Goal: Transaction & Acquisition: Purchase product/service

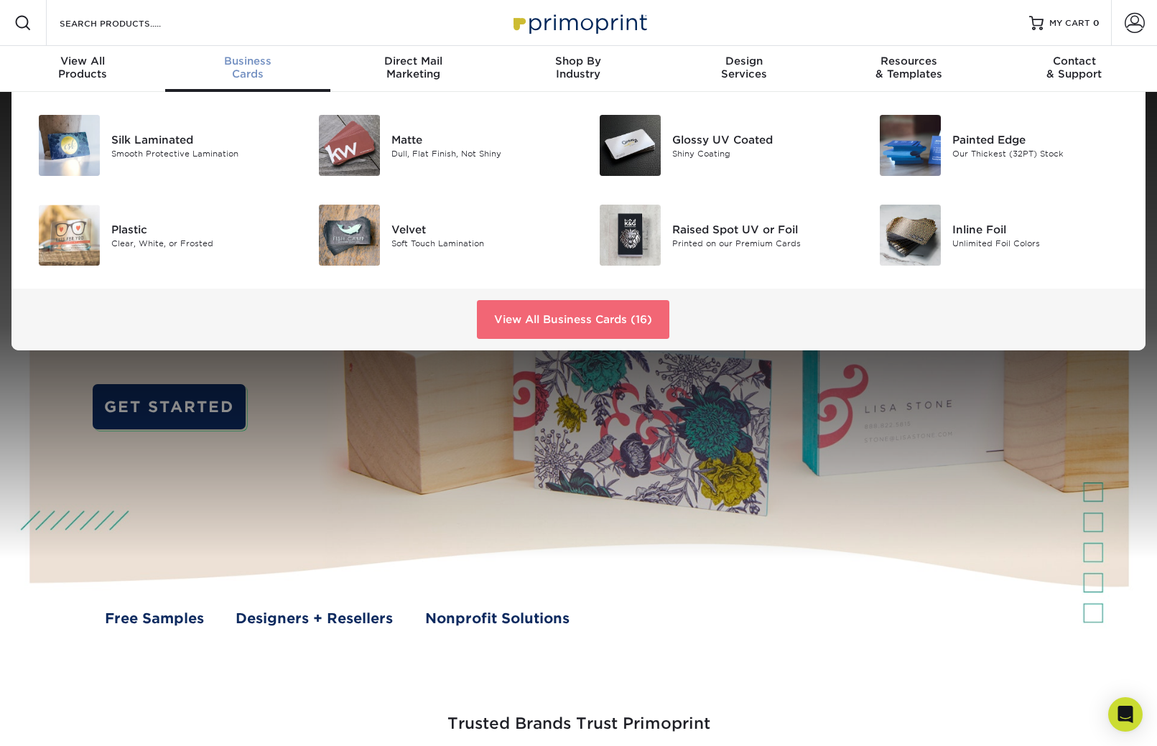
click at [604, 318] on link "View All Business Cards (16)" at bounding box center [573, 319] width 192 height 39
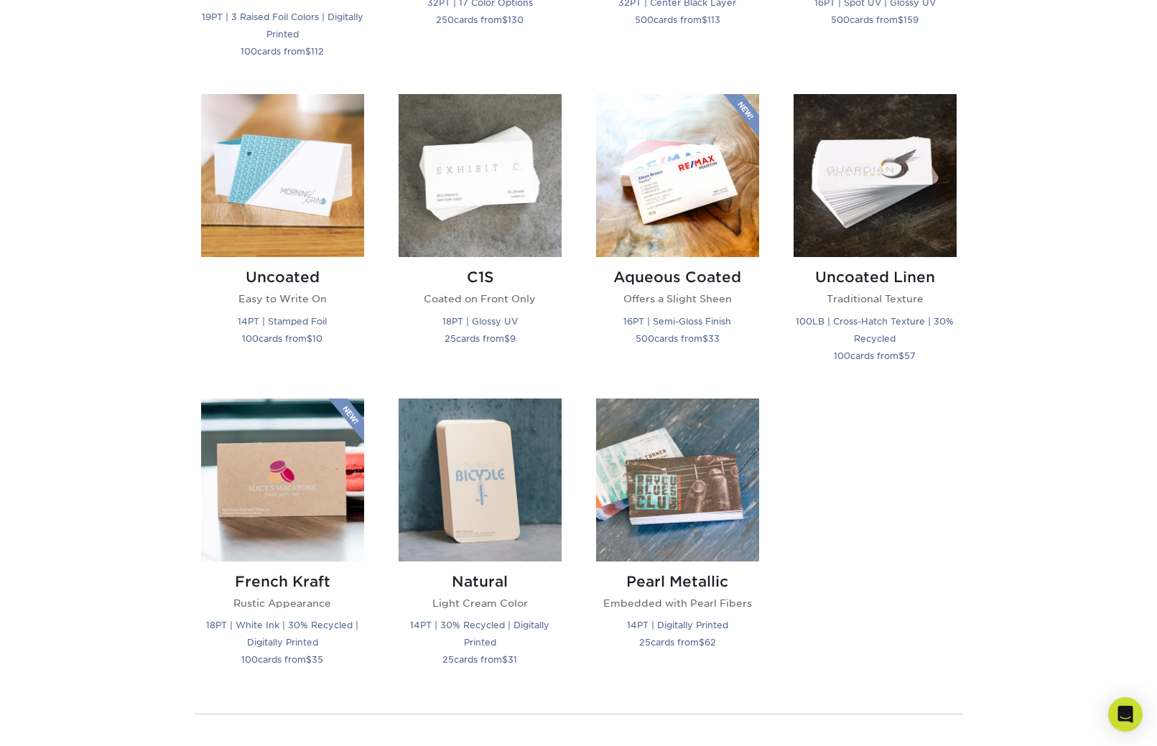
scroll to position [1247, 0]
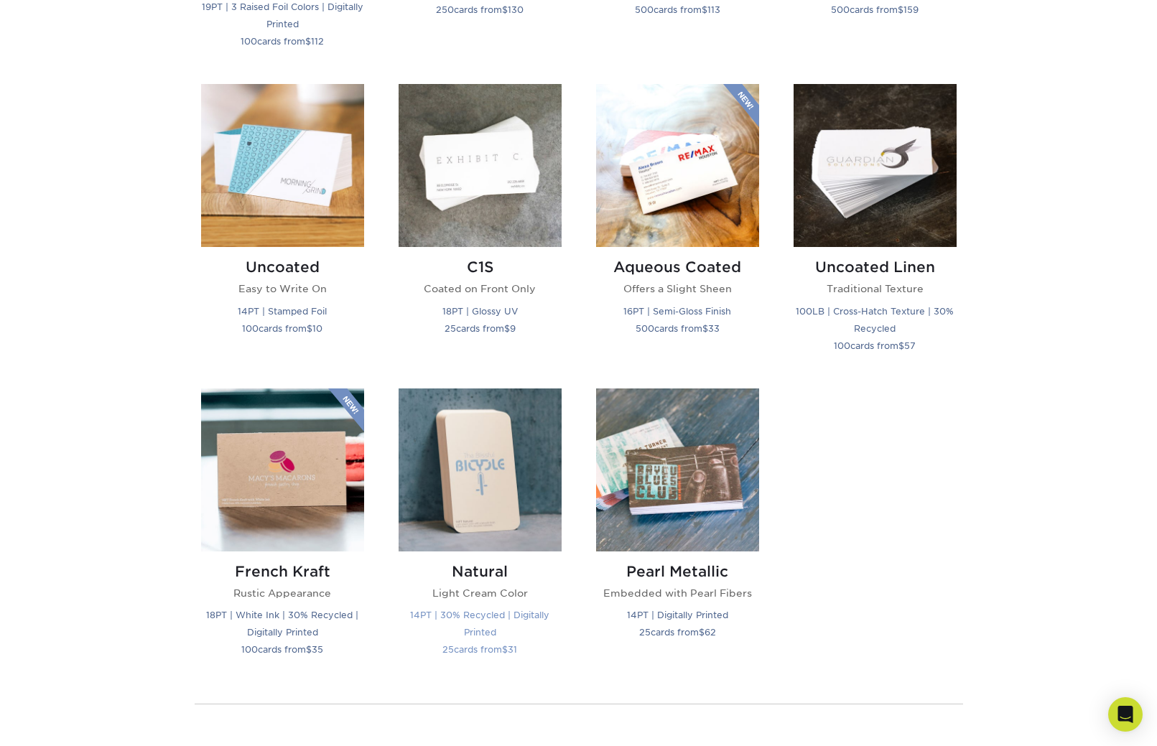
click at [447, 470] on img at bounding box center [479, 469] width 163 height 163
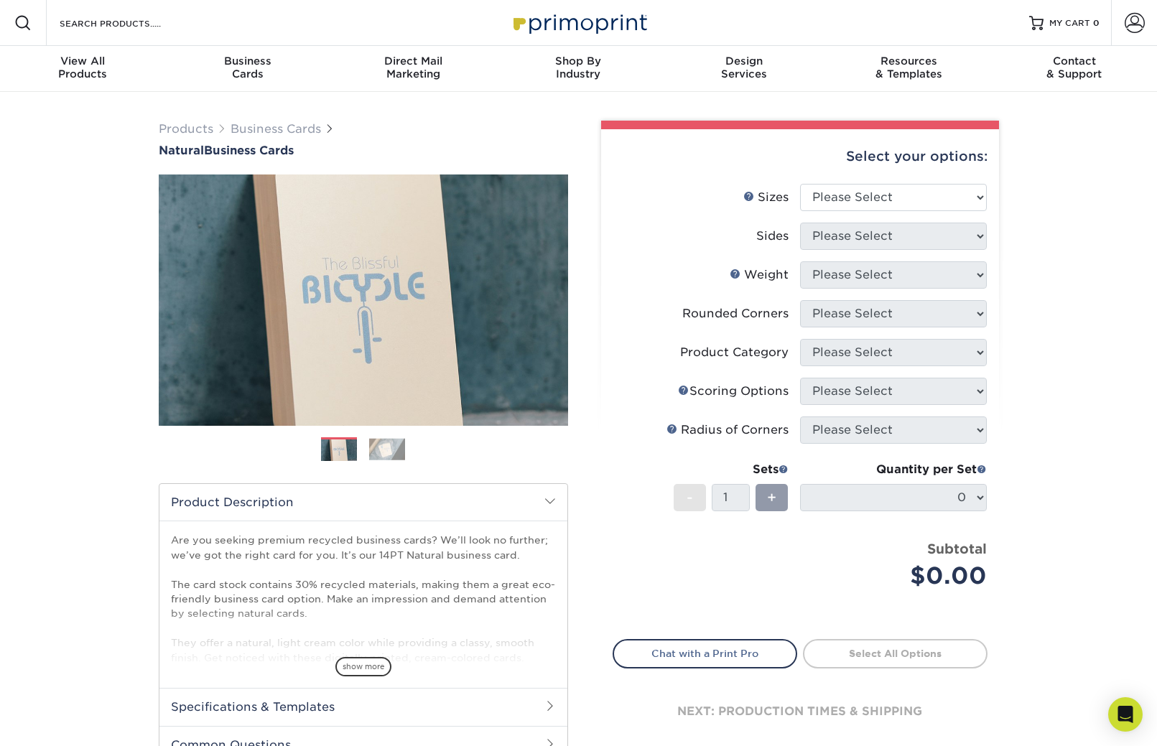
click at [369, 451] on img at bounding box center [387, 449] width 36 height 22
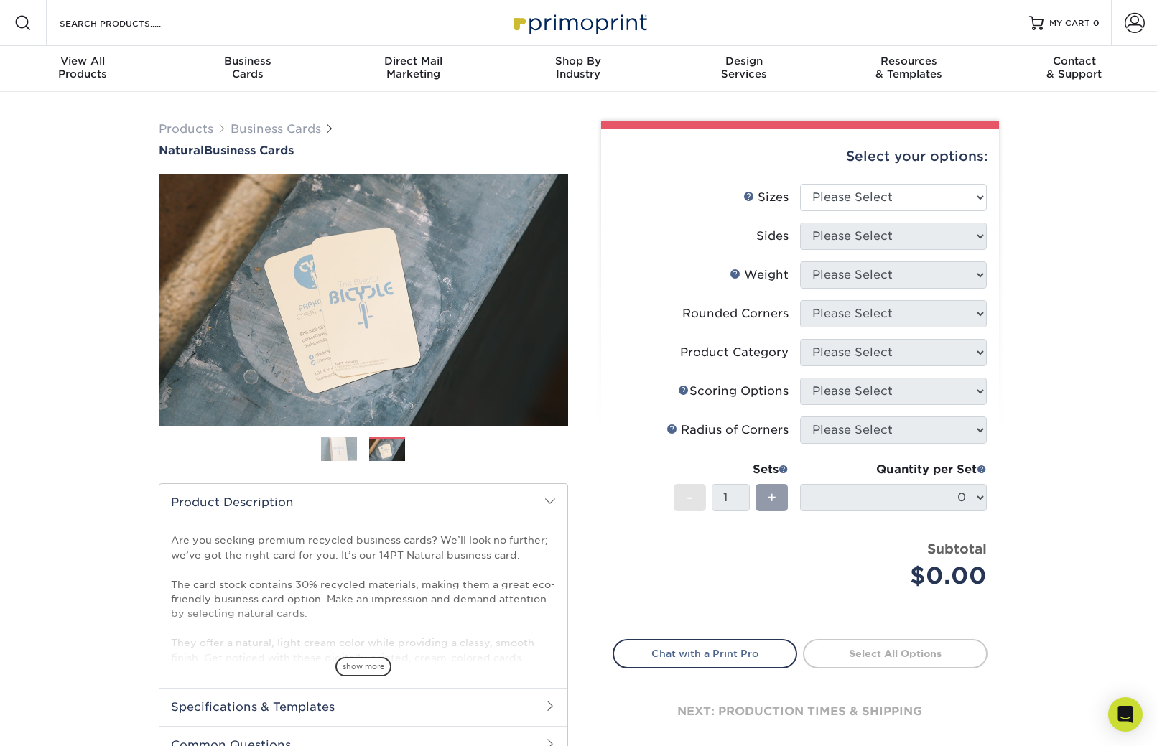
click at [330, 446] on img at bounding box center [339, 449] width 36 height 36
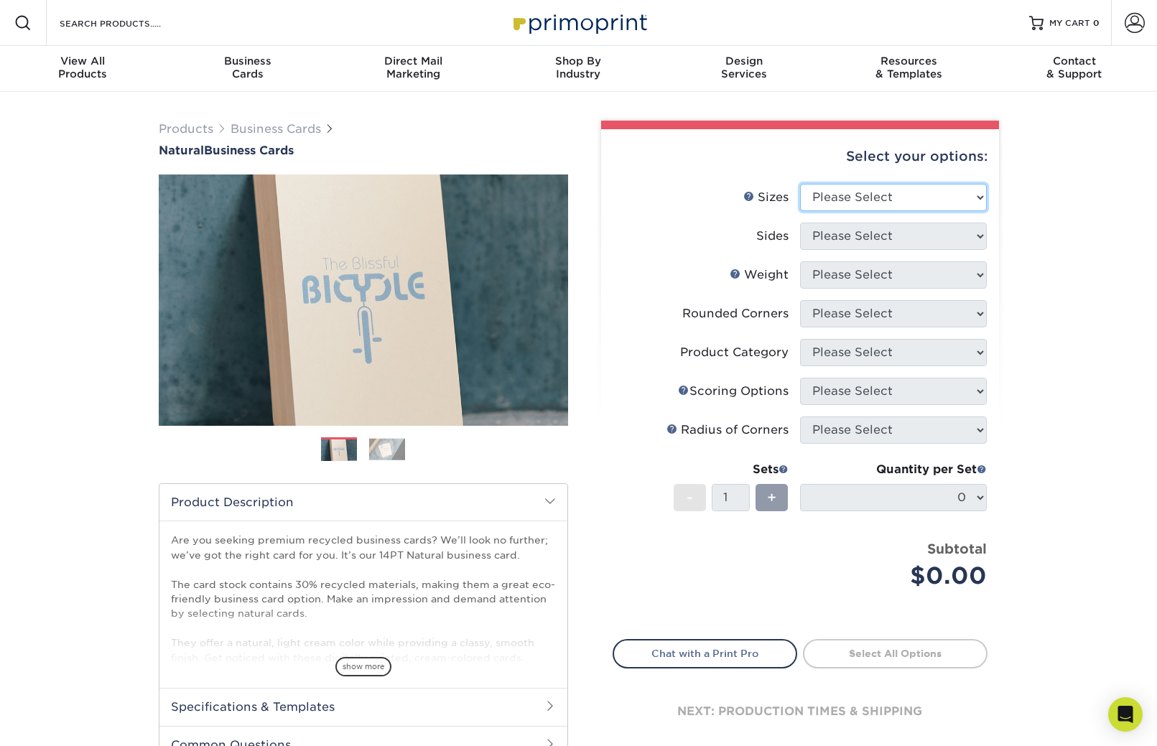
click at [923, 191] on select "Please Select 1.5" x 3.5" - Mini 1.75" x 3.5" - Mini 2" x 2" - Square 2" x 3" -…" at bounding box center [893, 197] width 187 height 27
select select "2.00x3.50"
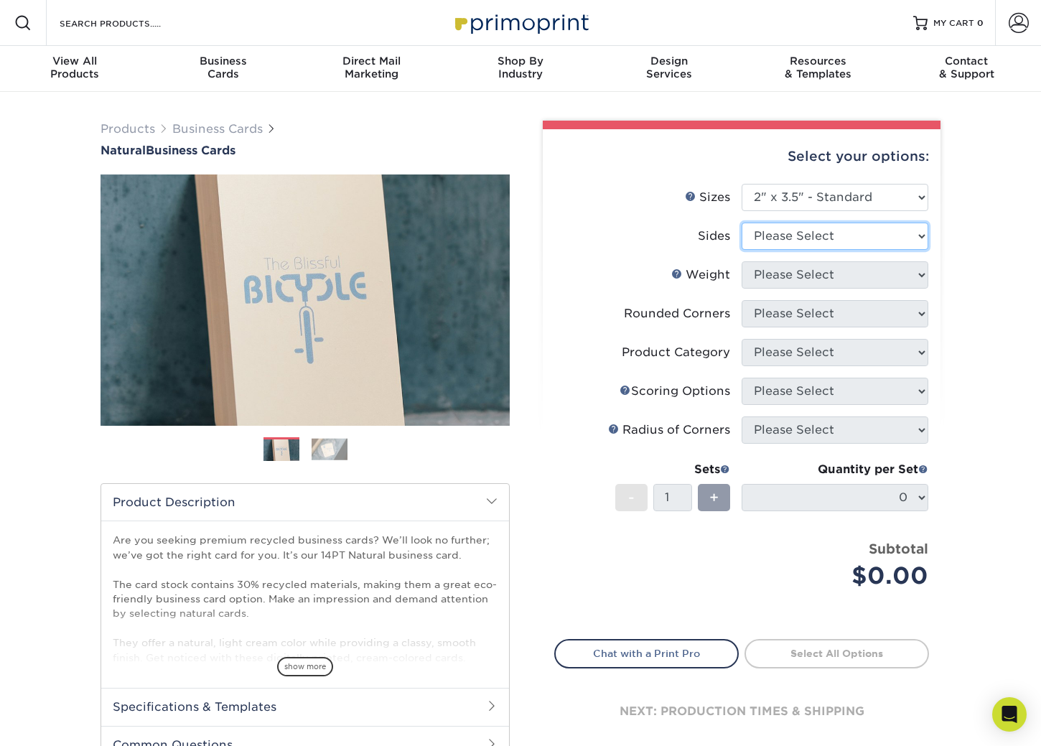
click at [880, 241] on select "Please Select Print Both Sides Print Front Only" at bounding box center [835, 236] width 187 height 27
select select "13abbda7-1d64-4f25-8bb2-c179b224825d"
click at [859, 276] on select "Please Select 14PTNT" at bounding box center [835, 274] width 187 height 27
select select "14PTNT"
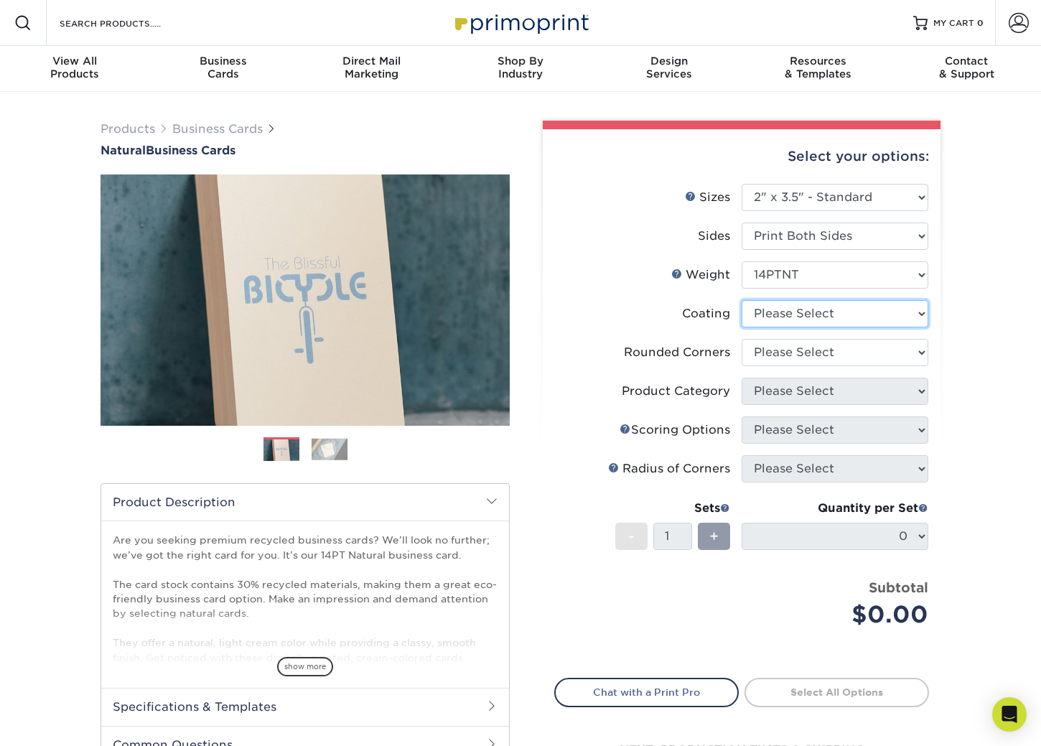
click at [859, 317] on select at bounding box center [835, 313] width 187 height 27
select select "3e7618de-abca-4bda-9f97-8b9129e913d8"
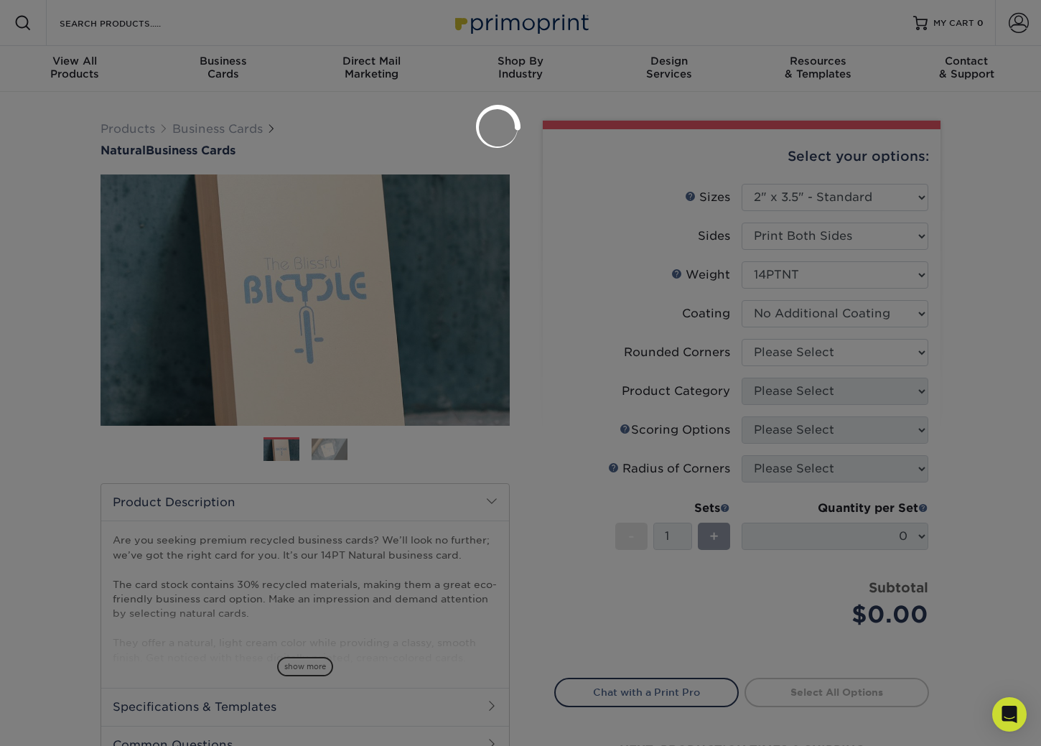
click at [844, 348] on div at bounding box center [520, 373] width 1041 height 746
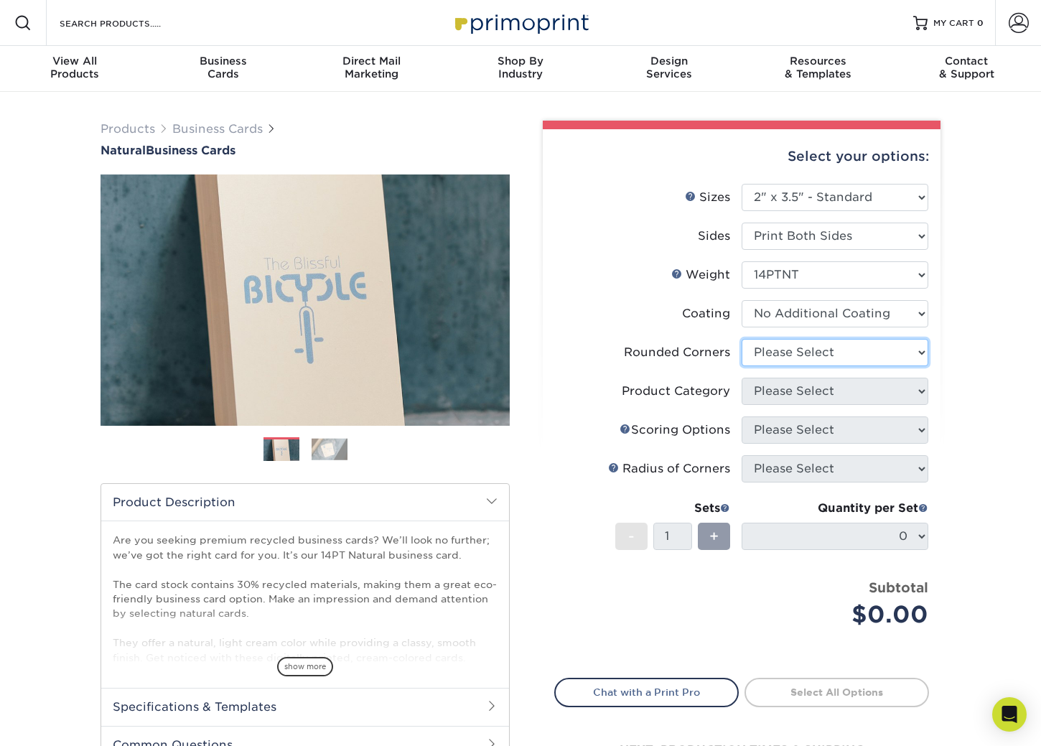
click at [844, 347] on select "Please Select Yes - Round 2 Corners Yes - Round 4 Corners No" at bounding box center [835, 352] width 187 height 27
select select "0"
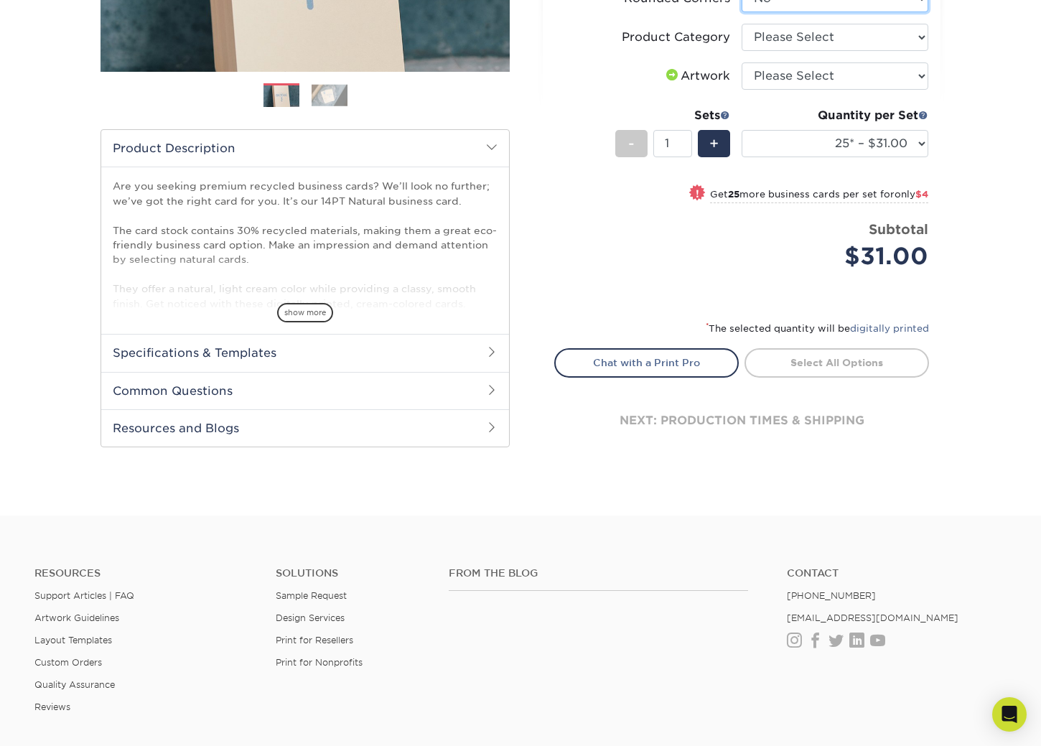
scroll to position [355, 0]
click at [294, 318] on span "show more" at bounding box center [305, 311] width 56 height 19
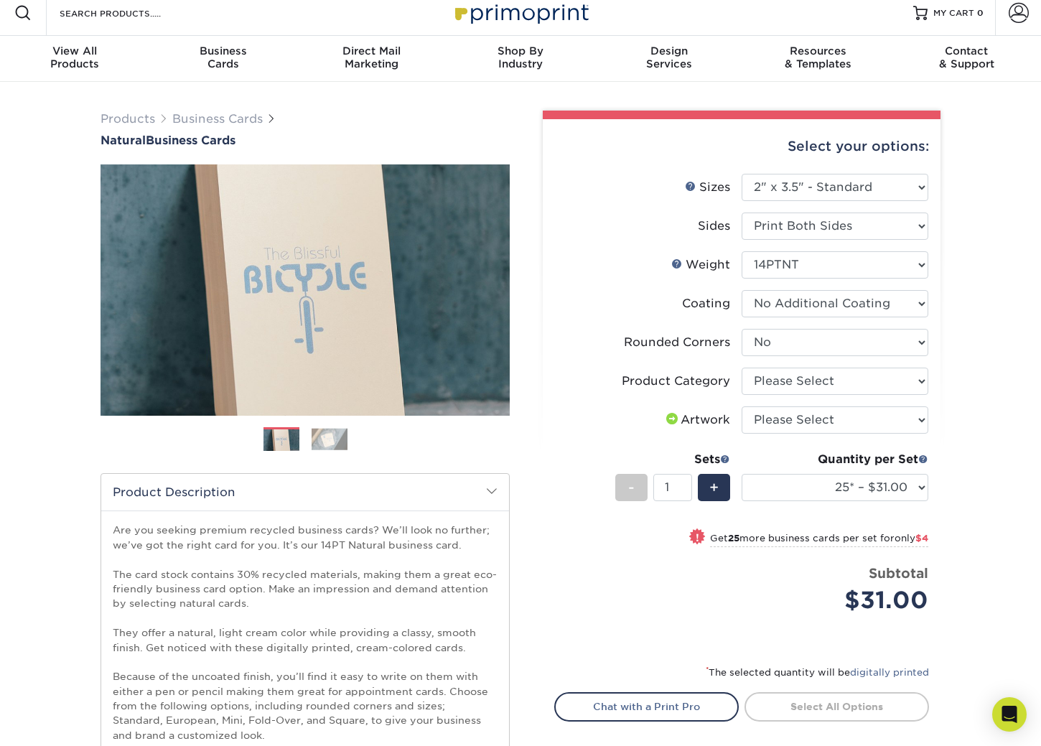
scroll to position [0, 0]
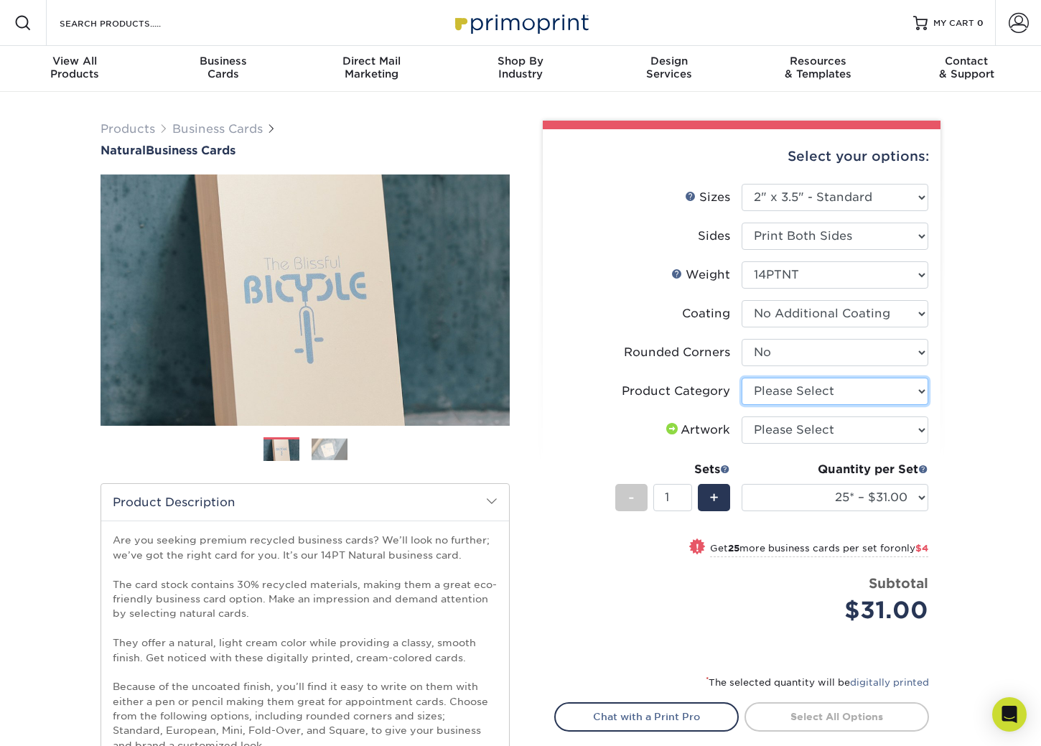
click at [917, 392] on select "Please Select Business Cards" at bounding box center [835, 391] width 187 height 27
select select "3b5148f1-0588-4f88-a218-97bcfdce65c1"
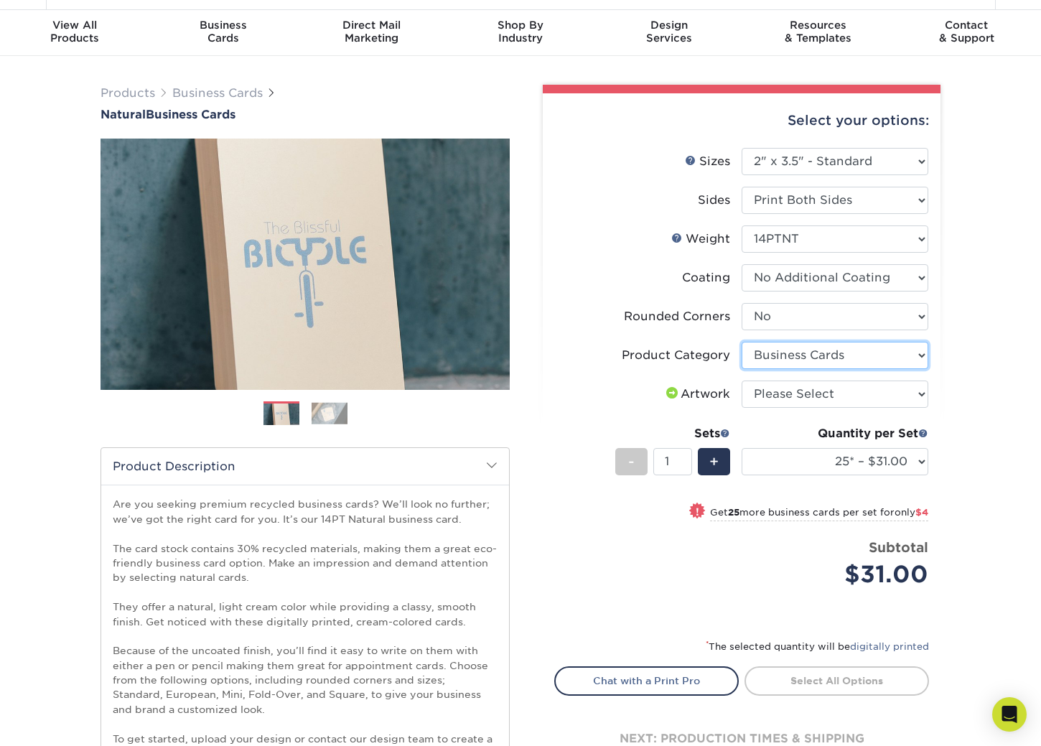
scroll to position [55, 0]
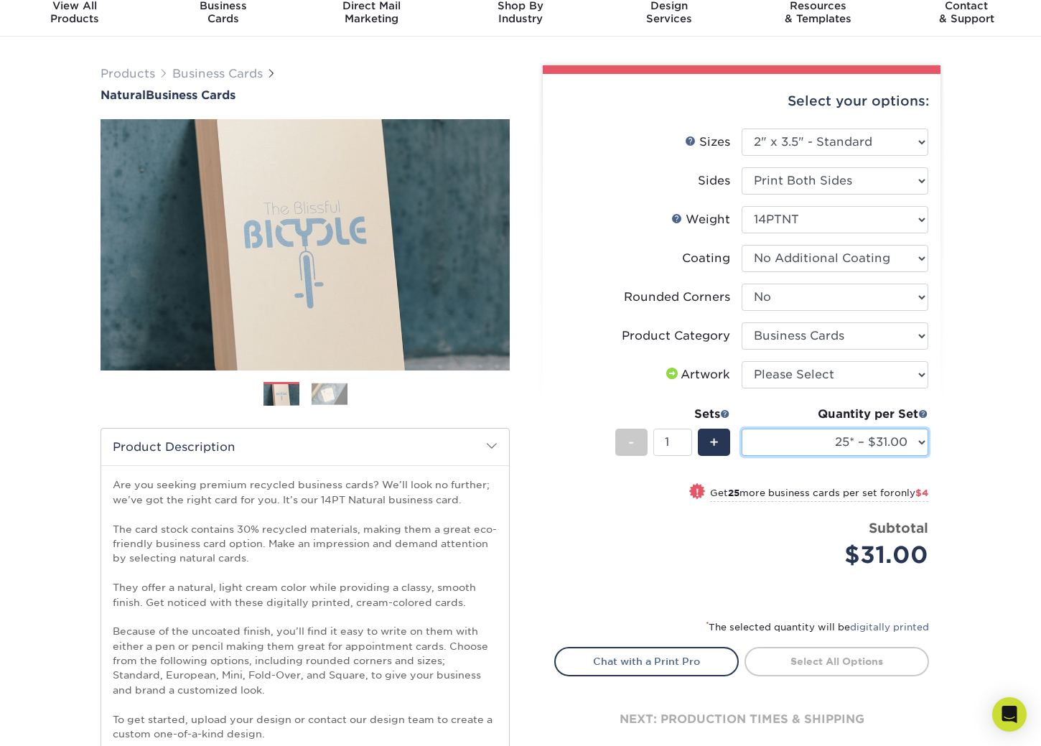
click at [915, 443] on select "25* – $31.00 50* – $35.00 75* – $43.00 100* – $47.00 250* – $51.00 500* – $55.0…" at bounding box center [835, 442] width 187 height 27
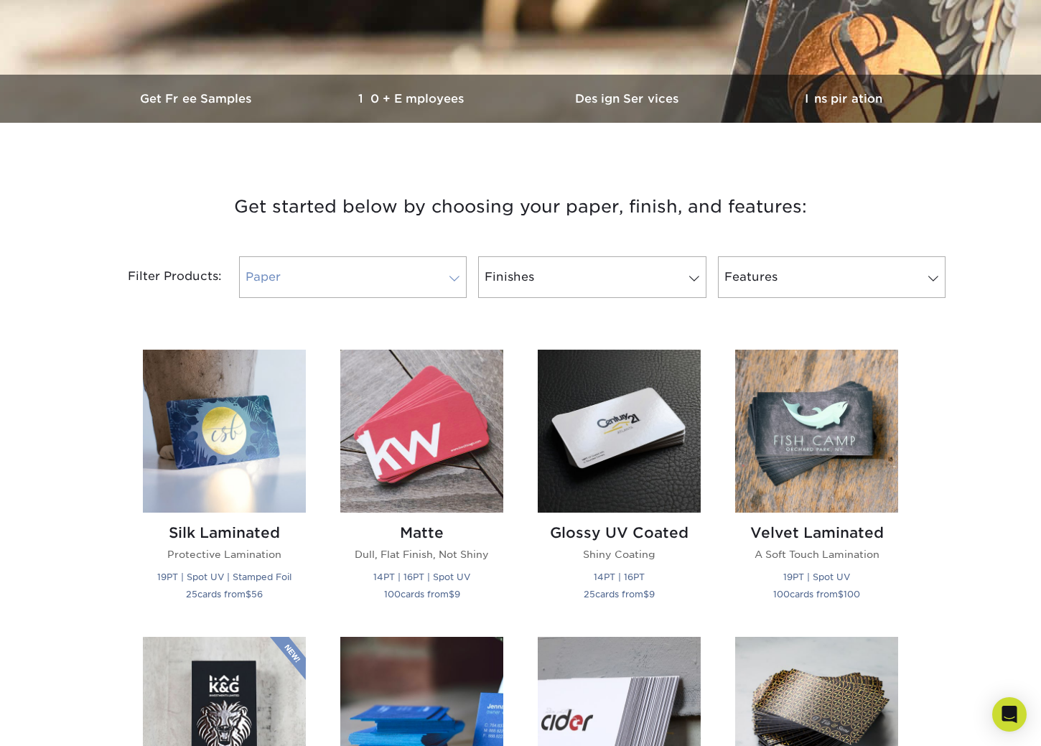
scroll to position [428, 0]
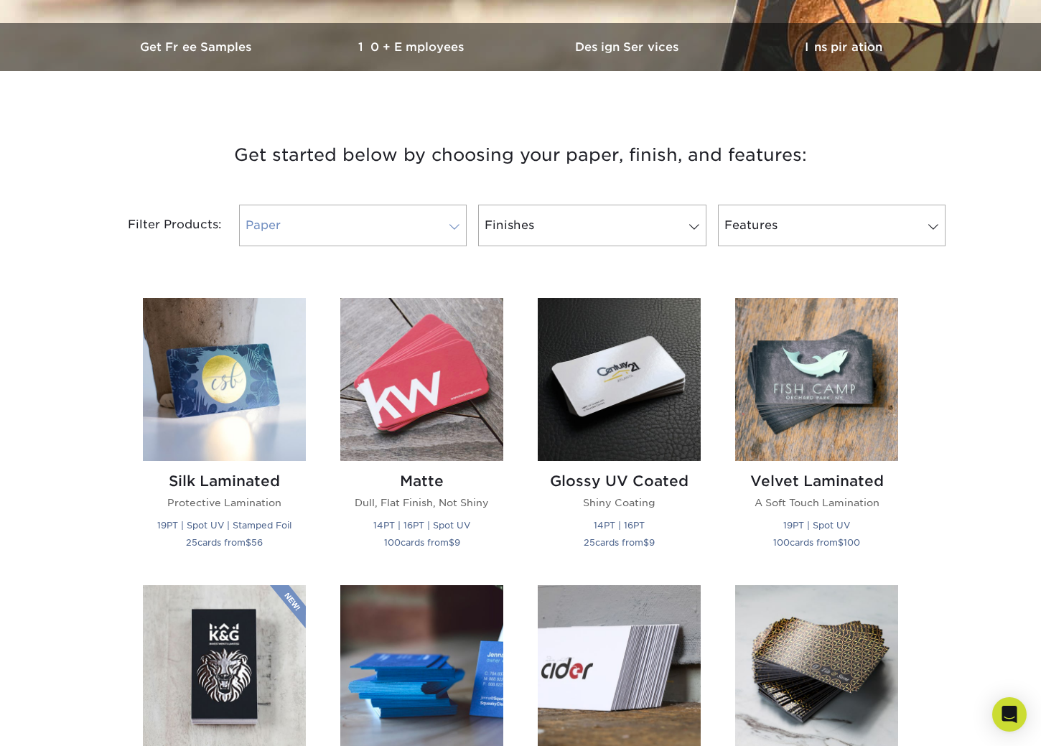
click at [437, 227] on link "Paper" at bounding box center [353, 226] width 228 height 42
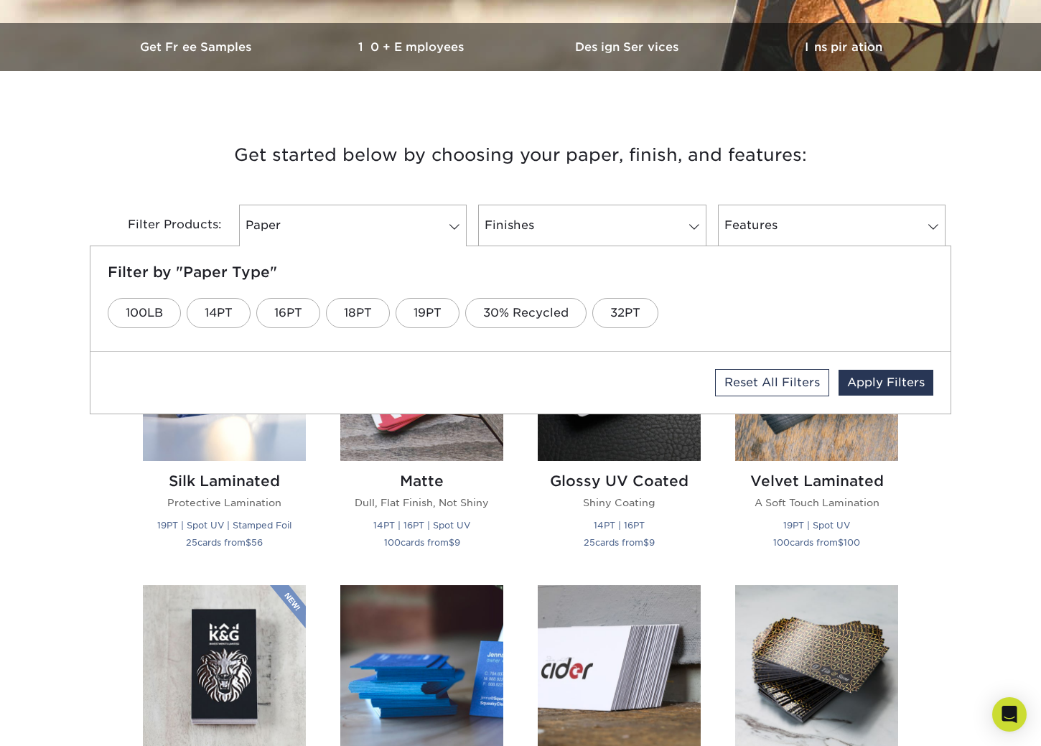
click at [162, 196] on div "Filter Products: Paper Filter by "Paper Type" 100LB 14PT 16PT 18PT 19PT 30% Rec…" at bounding box center [521, 233] width 862 height 93
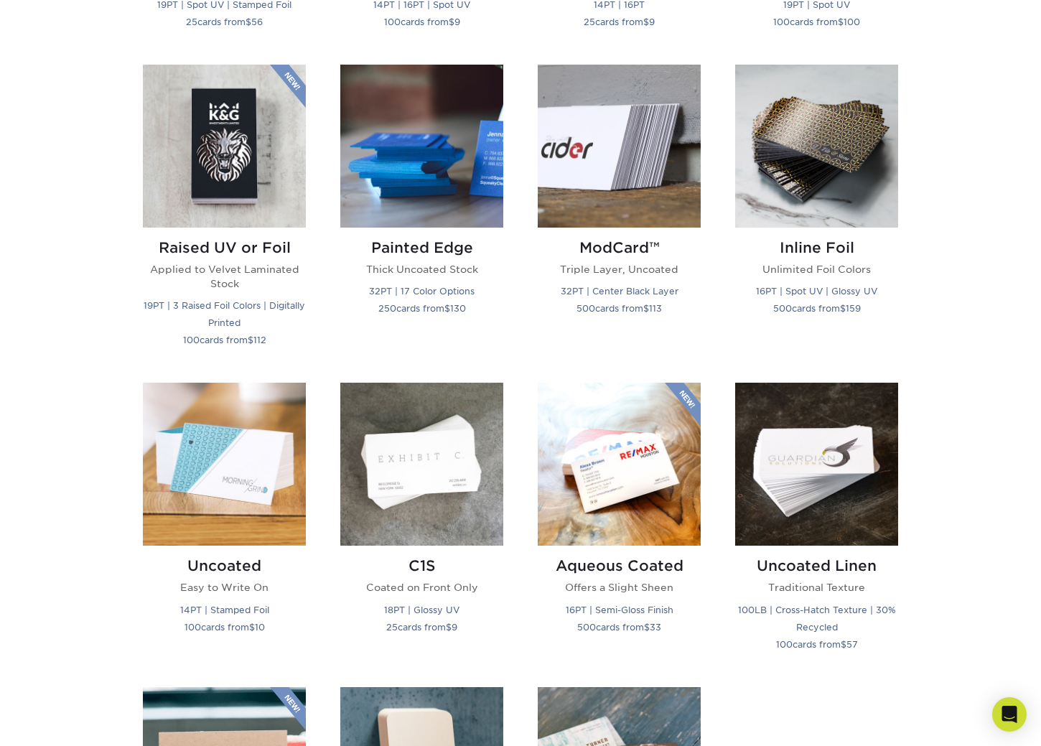
scroll to position [995, 0]
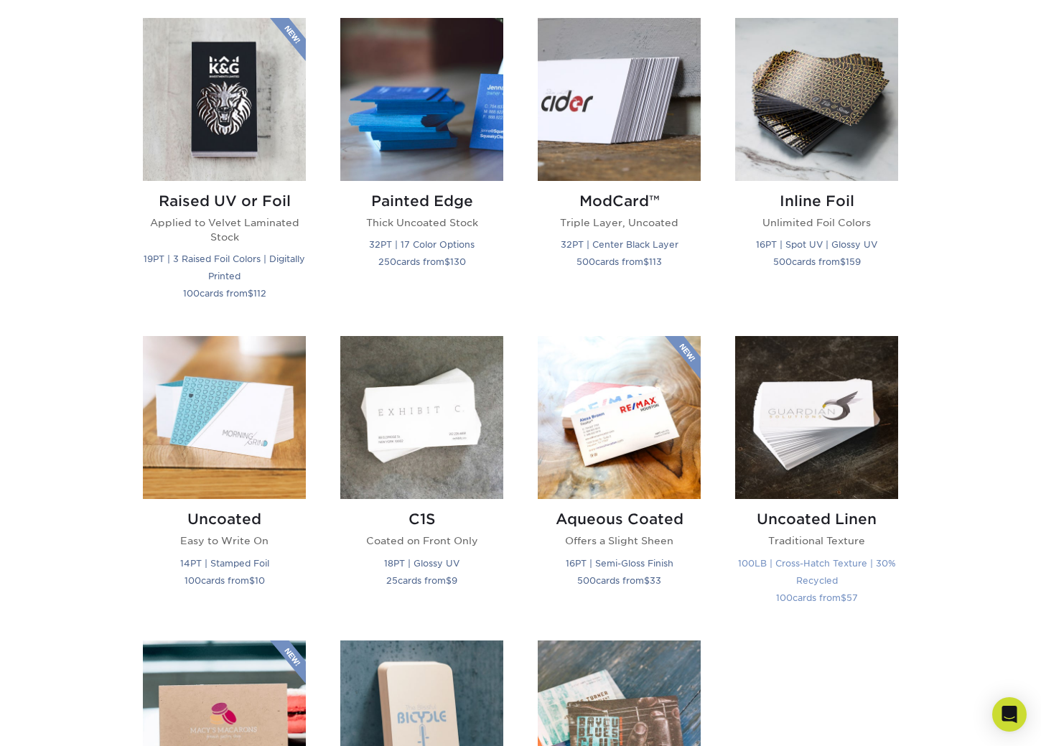
click at [848, 425] on img at bounding box center [816, 417] width 163 height 163
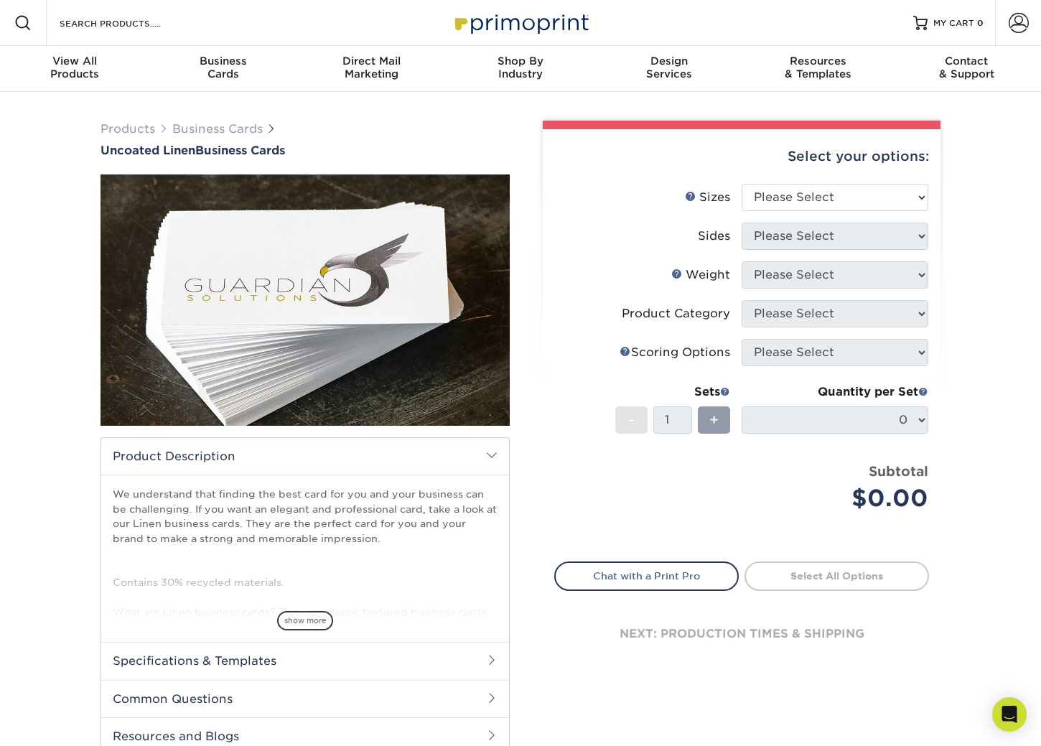
click at [371, 314] on img at bounding box center [305, 299] width 409 height 409
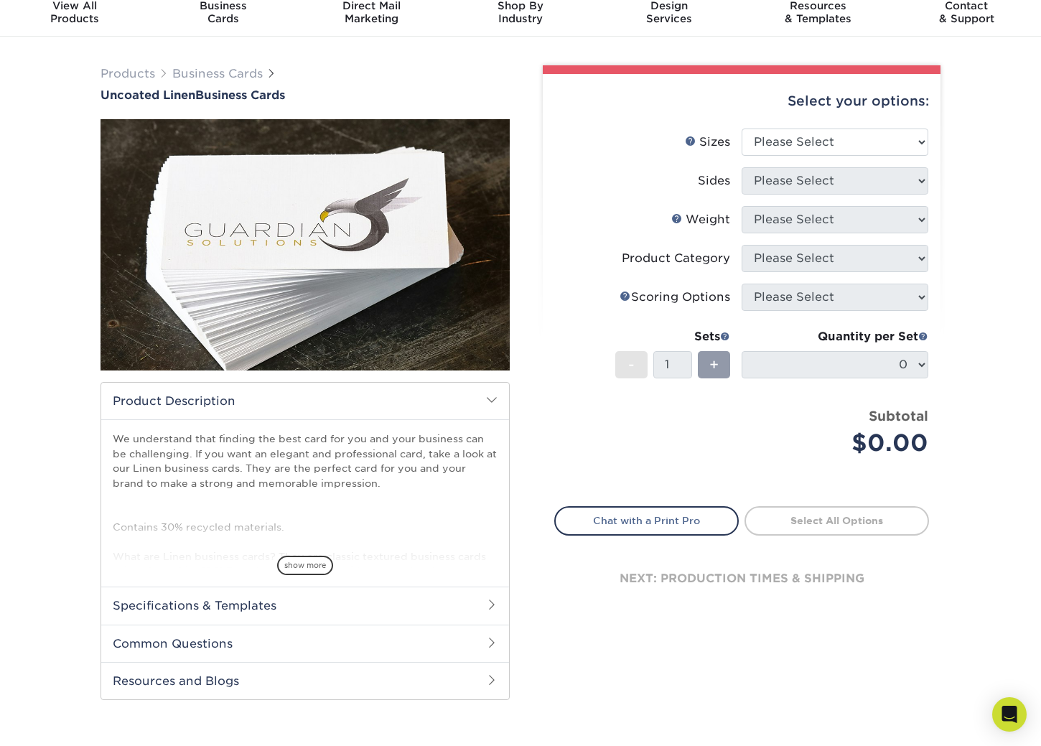
scroll to position [62, 0]
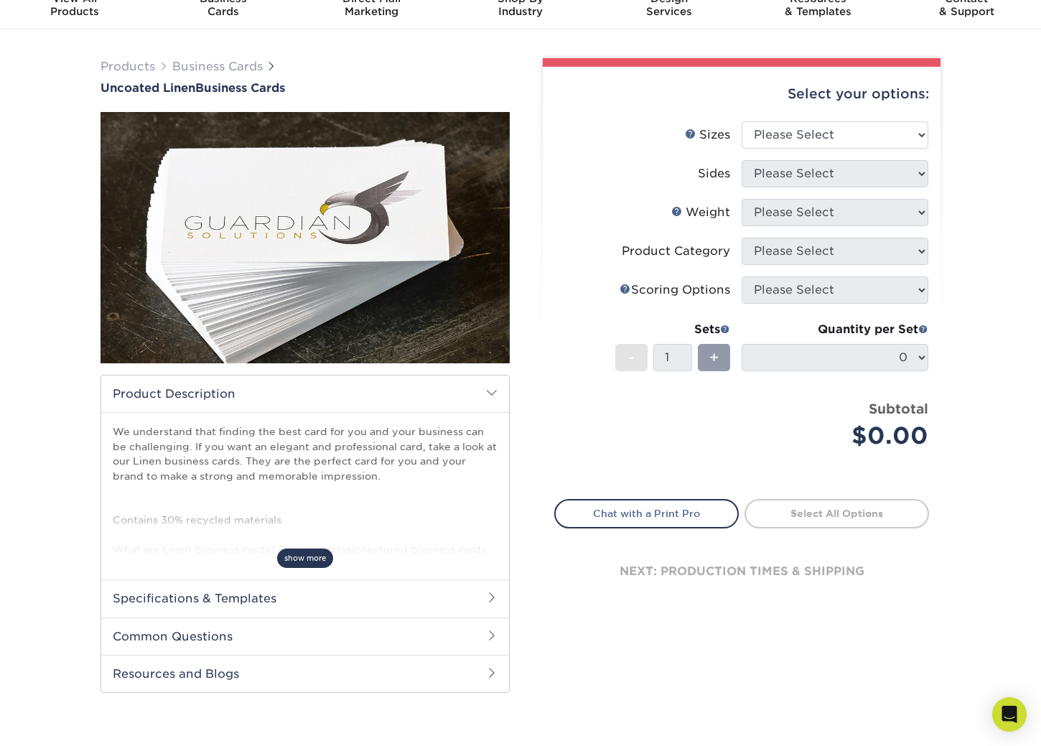
click at [299, 556] on span "show more" at bounding box center [305, 558] width 56 height 19
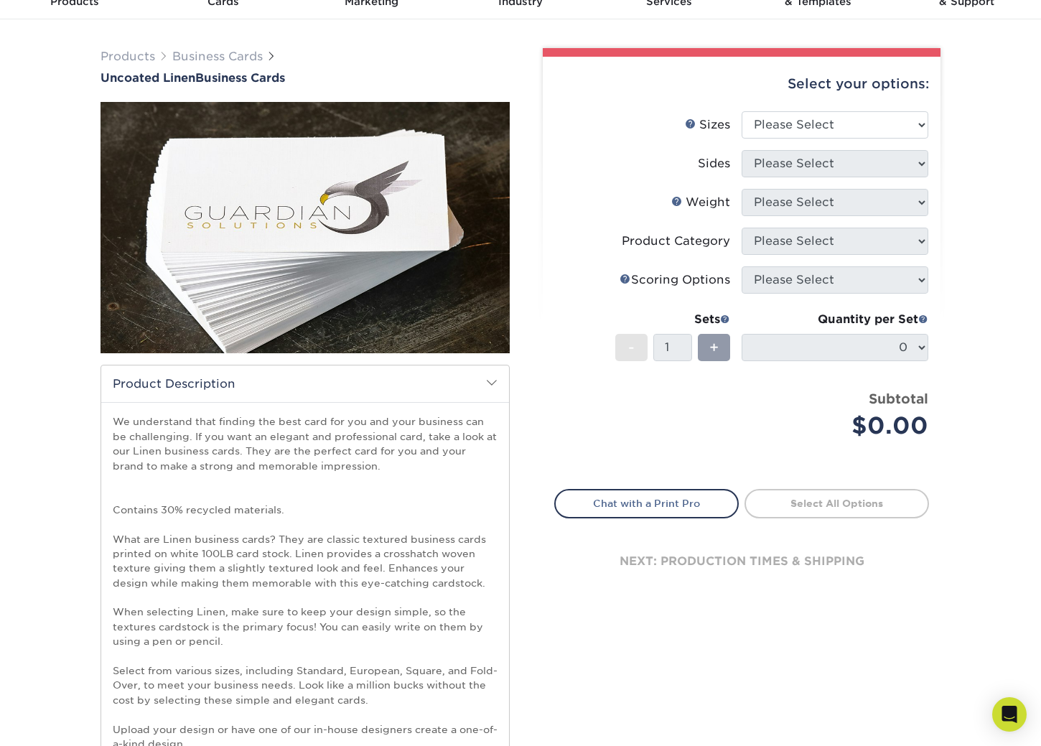
scroll to position [75, 0]
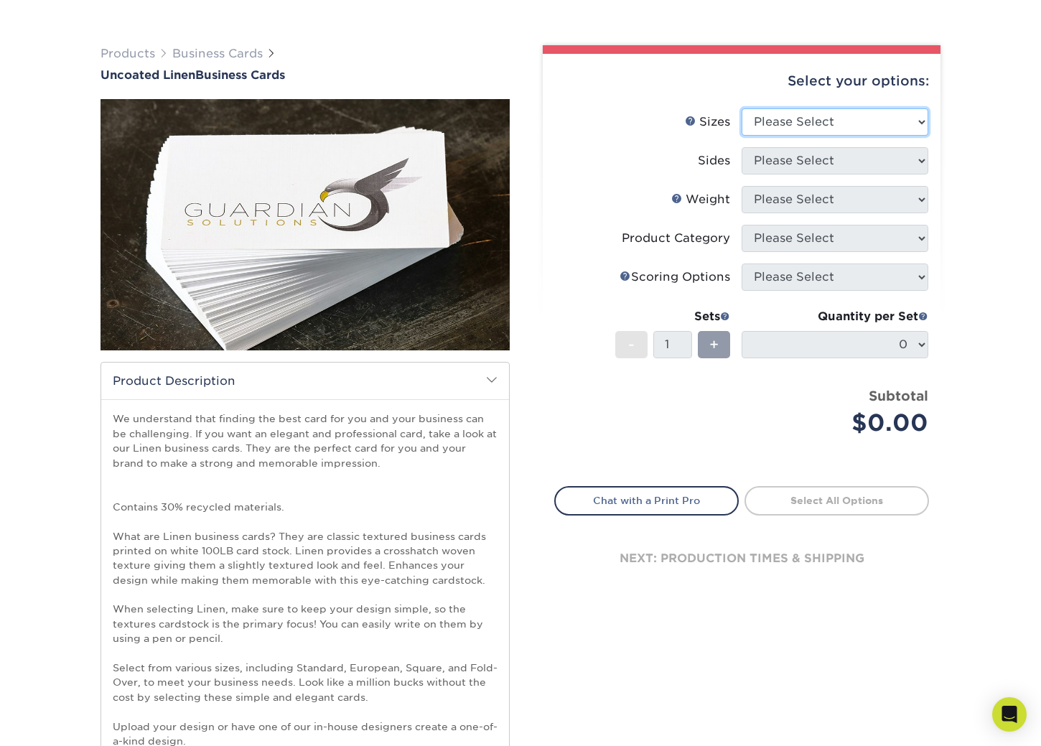
click at [810, 131] on select "Please Select 2" x 3.5" - Standard 2" x 7" - Foldover Card 2.125" x 3.375" - Eu…" at bounding box center [835, 121] width 187 height 27
select select "2.00x3.50"
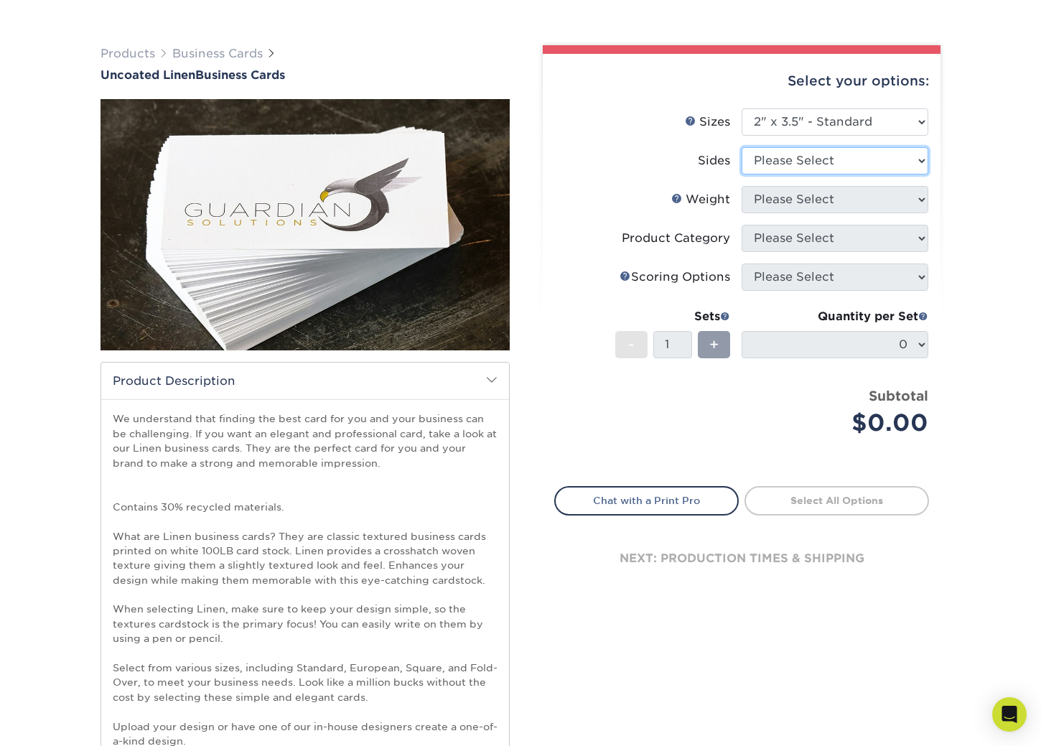
click at [885, 159] on select "Please Select Print Both Sides Print Front Only" at bounding box center [835, 160] width 187 height 27
select select "13abbda7-1d64-4f25-8bb2-c179b224825d"
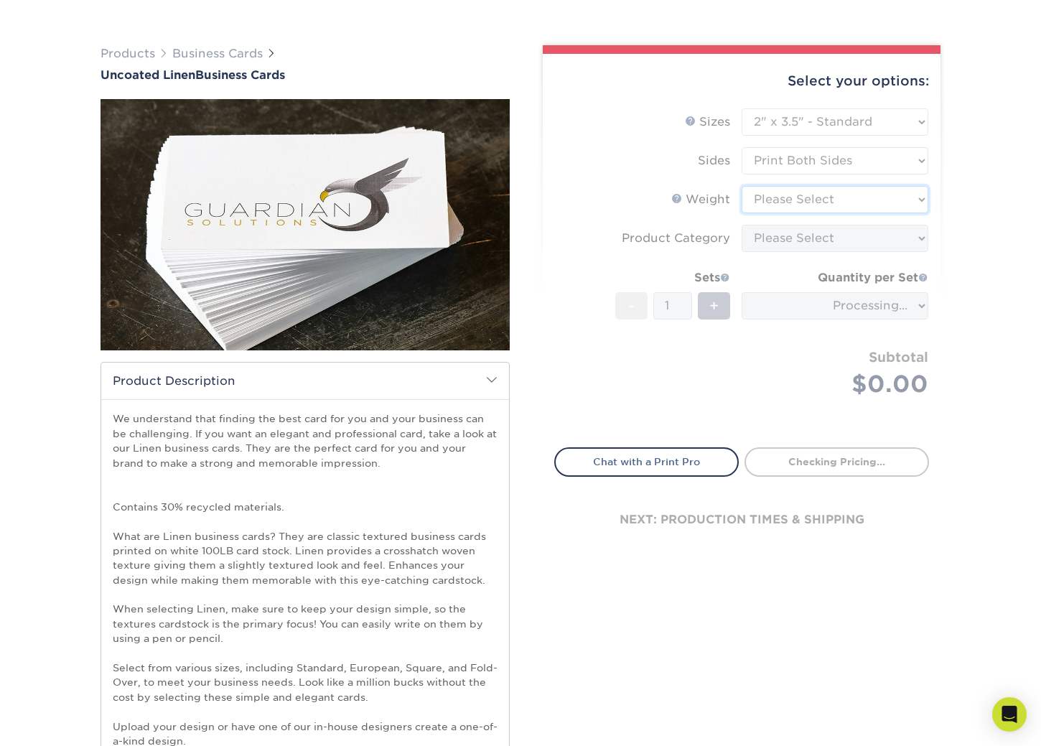
click at [874, 200] on select "Please Select 100LB" at bounding box center [835, 199] width 187 height 27
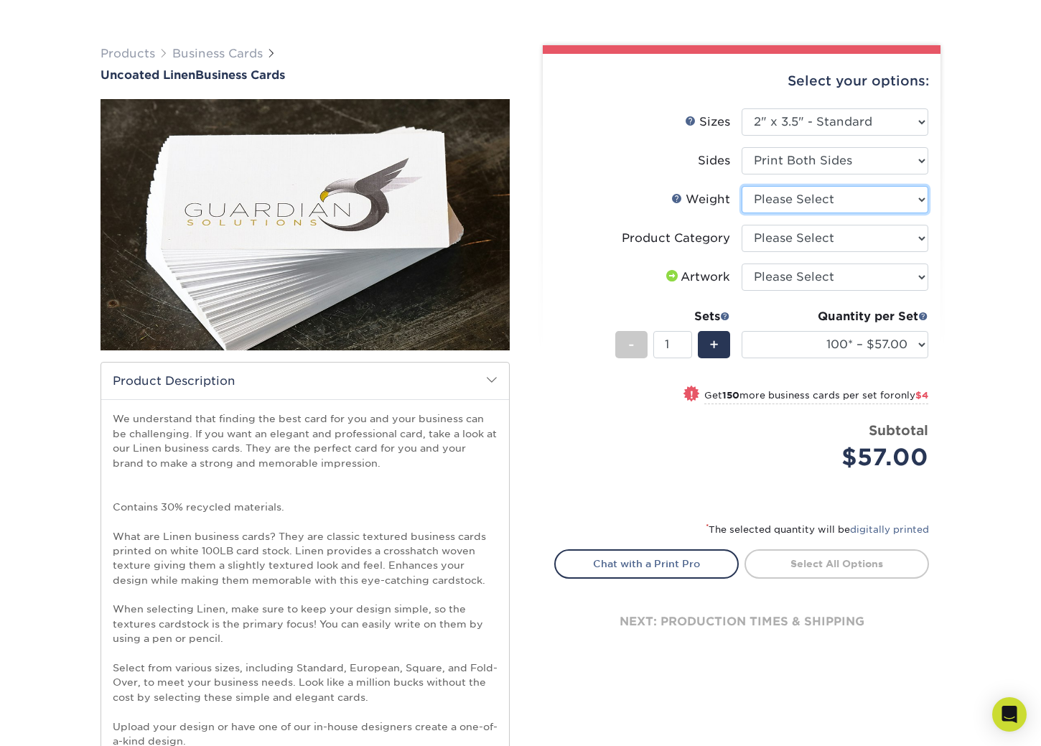
select select "100LB"
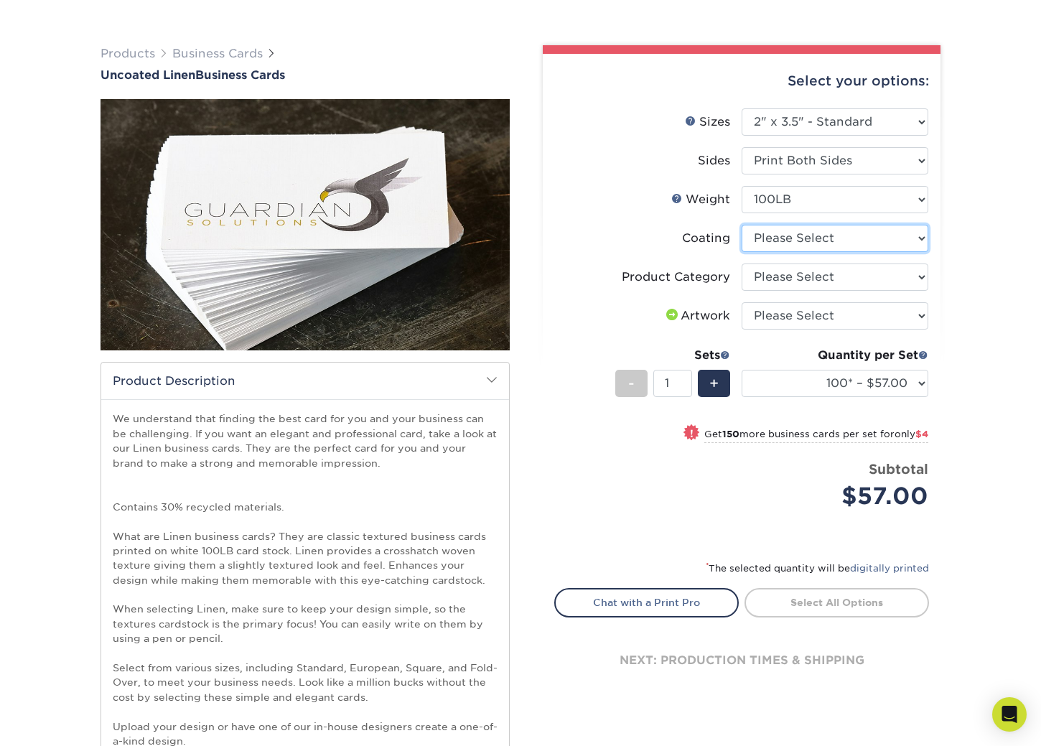
click at [867, 241] on select at bounding box center [835, 238] width 187 height 27
select select "3e7618de-abca-4bda-9f97-8b9129e913d8"
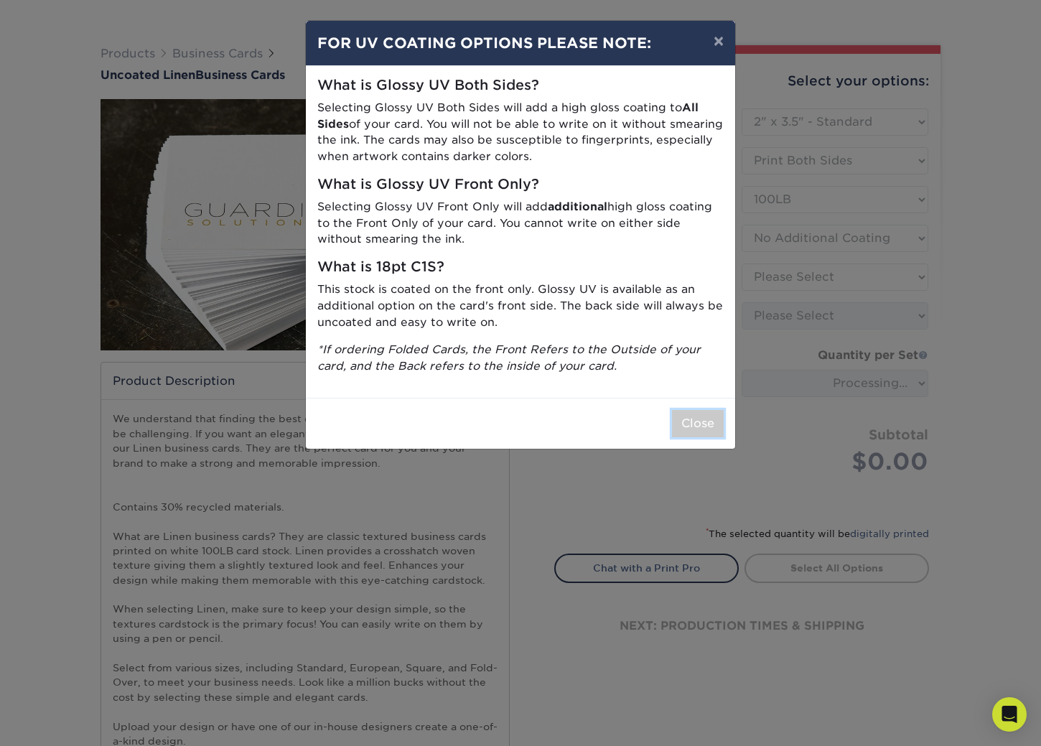
drag, startPoint x: 701, startPoint y: 416, endPoint x: 793, endPoint y: 300, distance: 147.7
click at [714, 399] on div "Close" at bounding box center [520, 423] width 429 height 51
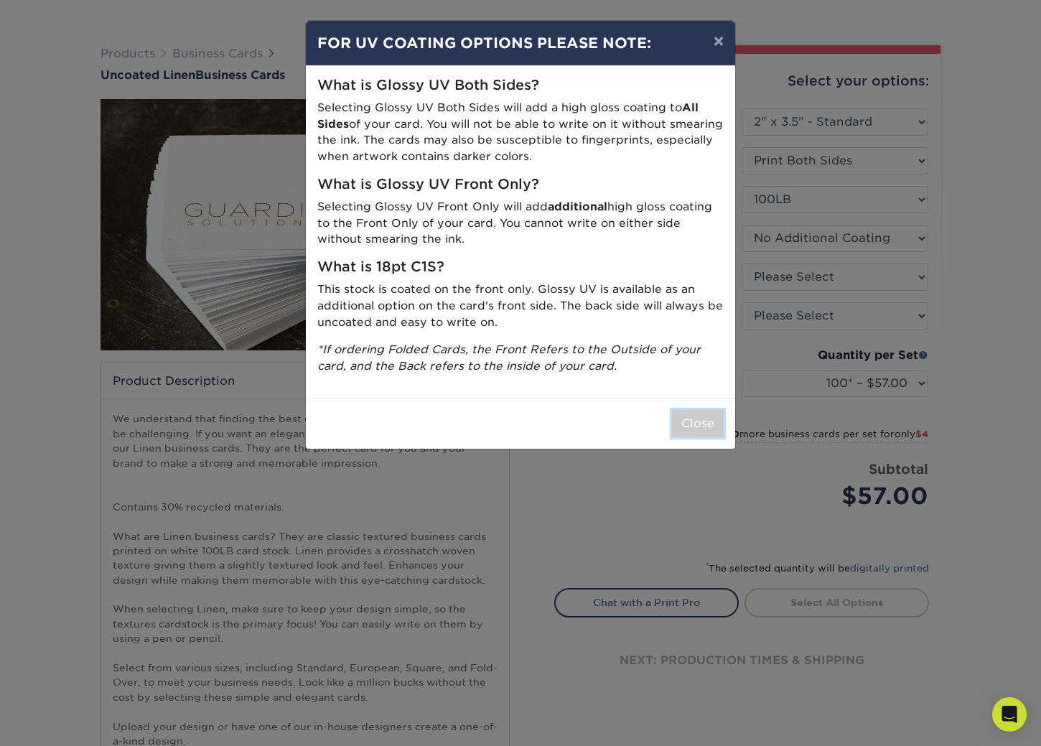
drag, startPoint x: 692, startPoint y: 419, endPoint x: 717, endPoint y: 375, distance: 51.1
click at [692, 419] on button "Close" at bounding box center [698, 423] width 52 height 27
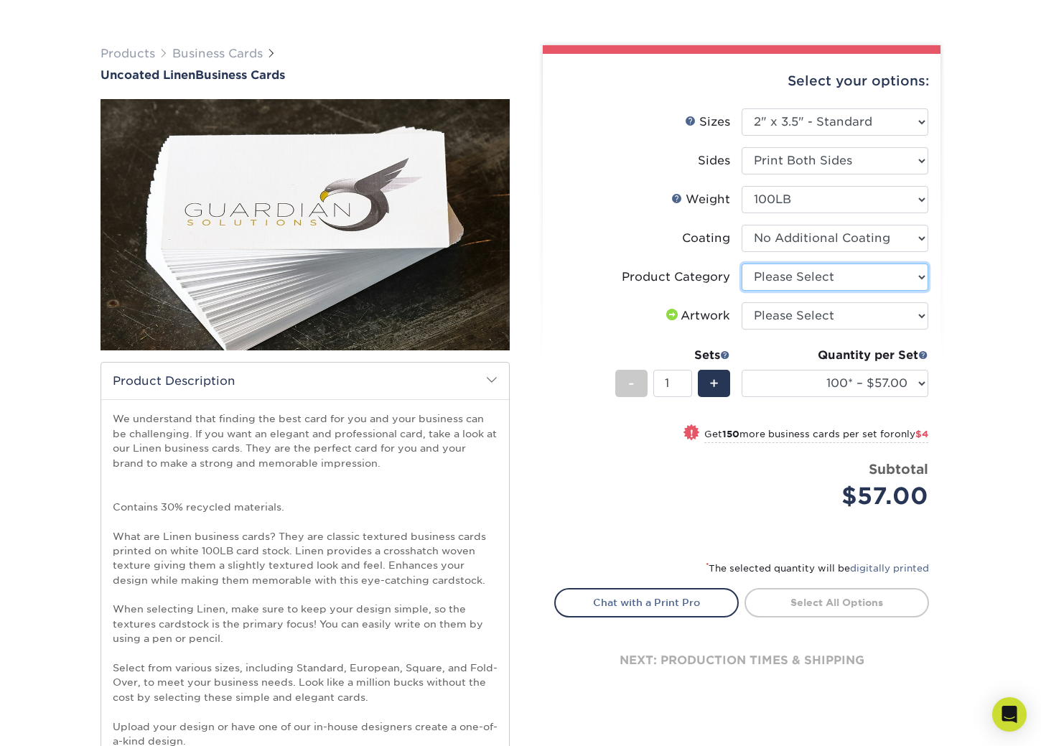
click at [790, 278] on select "Please Select Business Cards" at bounding box center [835, 276] width 187 height 27
select select "3b5148f1-0588-4f88-a218-97bcfdce65c1"
click at [911, 387] on select "100* – $57.00 250* – $61.00 500* – $69.00 1000 – $72.00 2500 – $114.00 5000 – $…" at bounding box center [835, 383] width 187 height 27
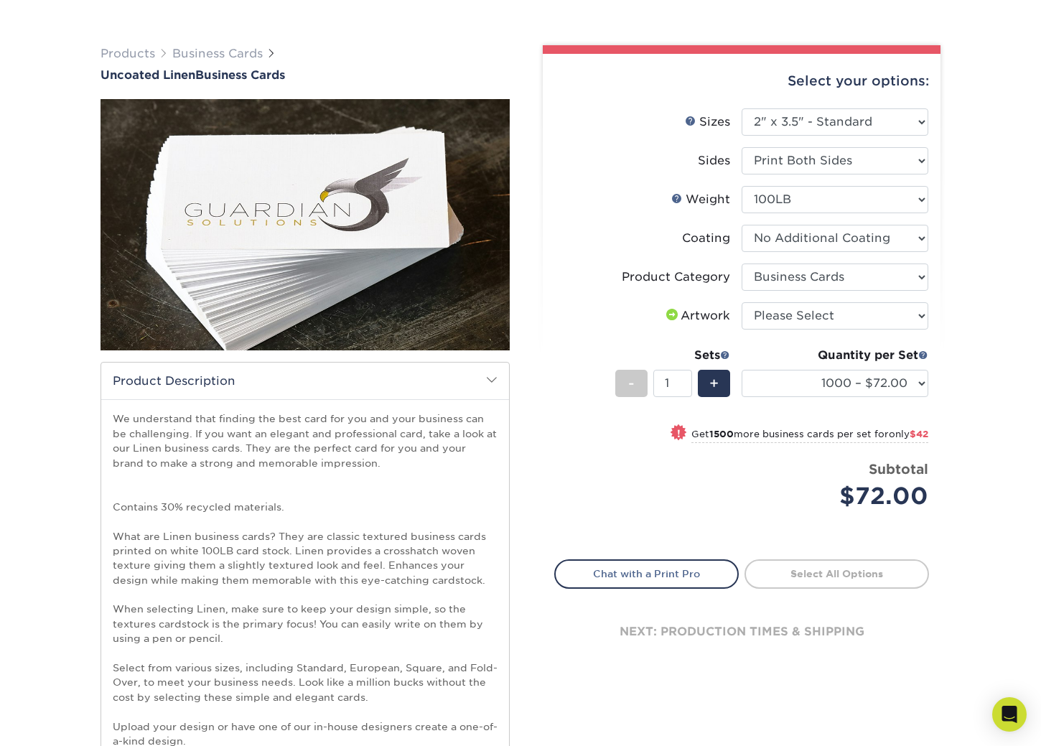
click at [528, 486] on div "Select your options: Sizes Help Sizes Please Select 2" x 3.5" - Standard" at bounding box center [736, 506] width 431 height 923
click at [923, 388] on select "100* – $57.00 250* – $61.00 500* – $69.00 1000 – $72.00 2500 – $114.00 5000 – $…" at bounding box center [835, 383] width 187 height 27
select select "2500 – $114.00"
click at [578, 467] on div "Price per set $114.00" at bounding box center [648, 486] width 187 height 55
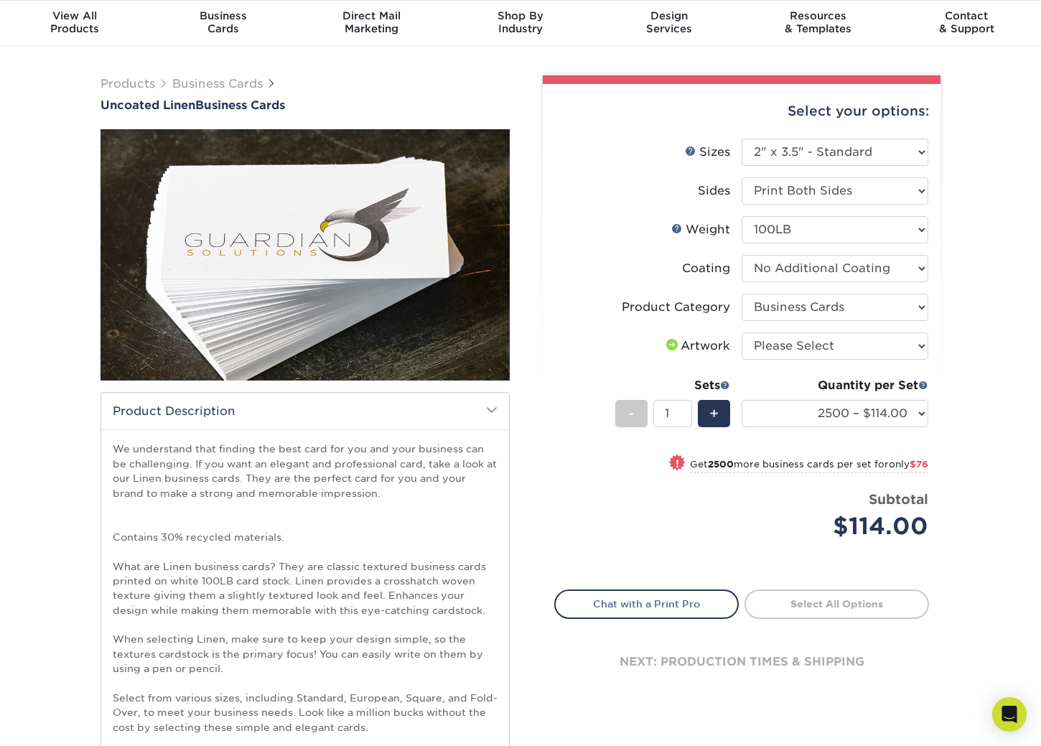
scroll to position [27, 0]
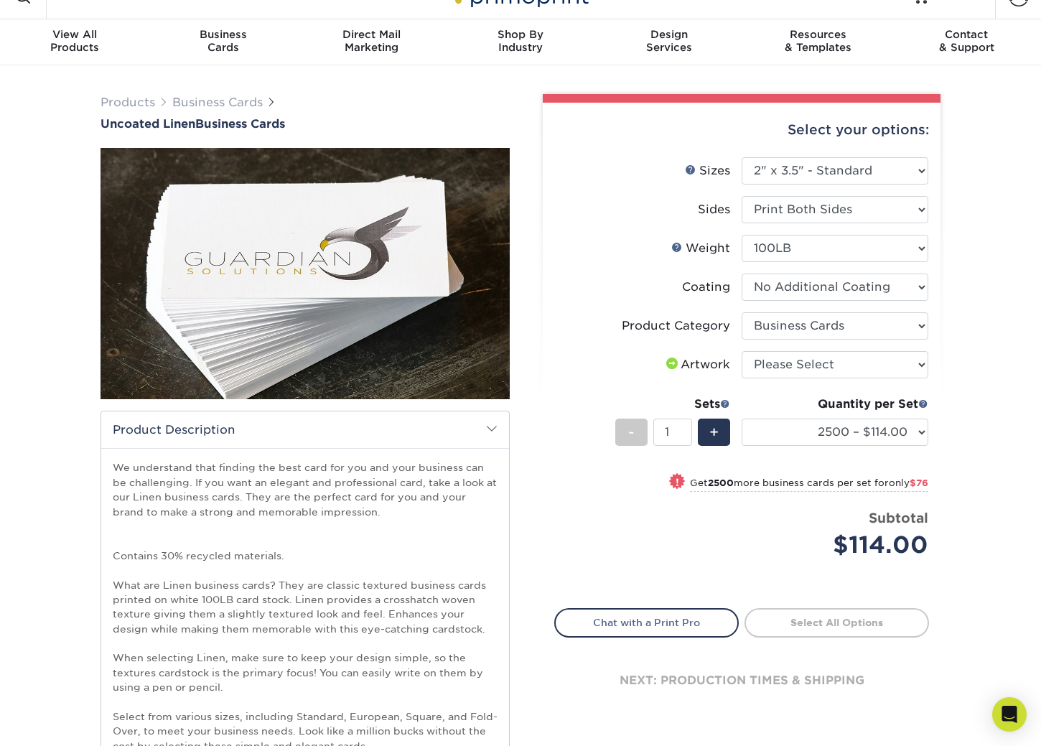
click at [420, 304] on img at bounding box center [305, 273] width 409 height 409
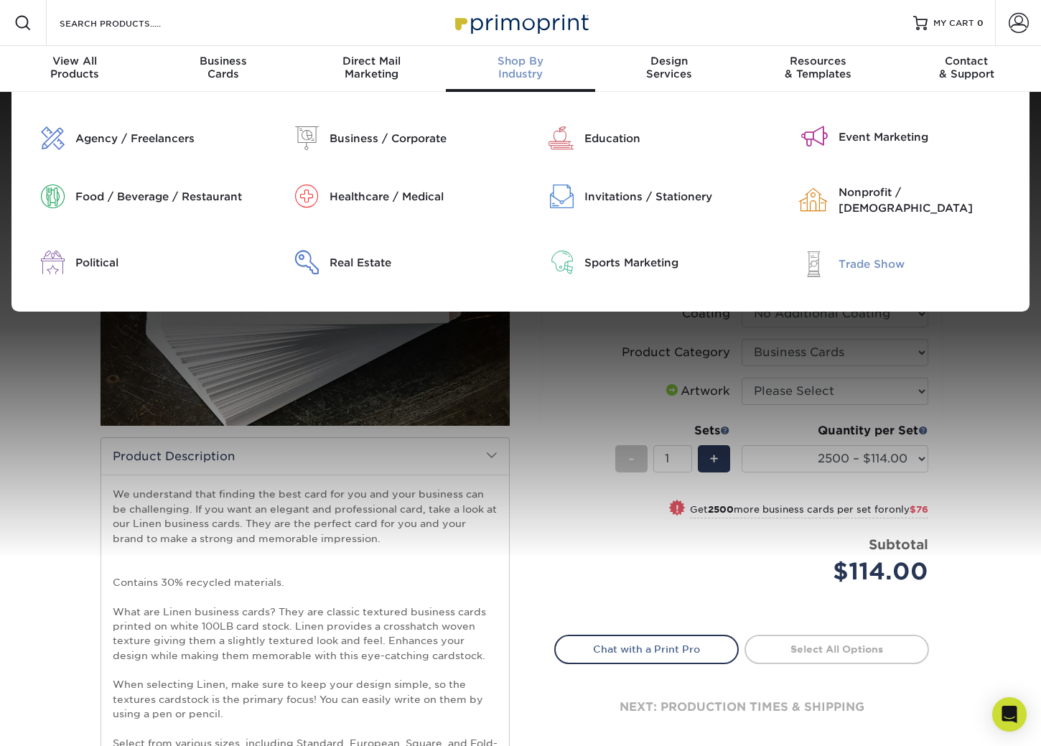
scroll to position [3, 0]
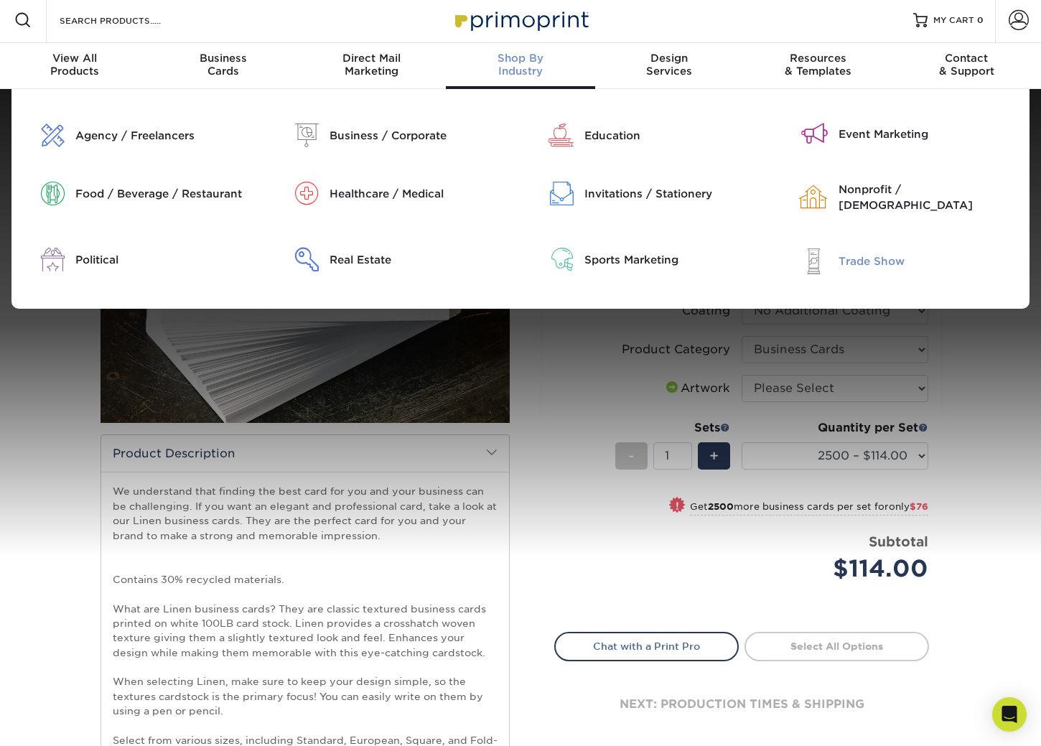
click at [831, 261] on div at bounding box center [807, 261] width 64 height 27
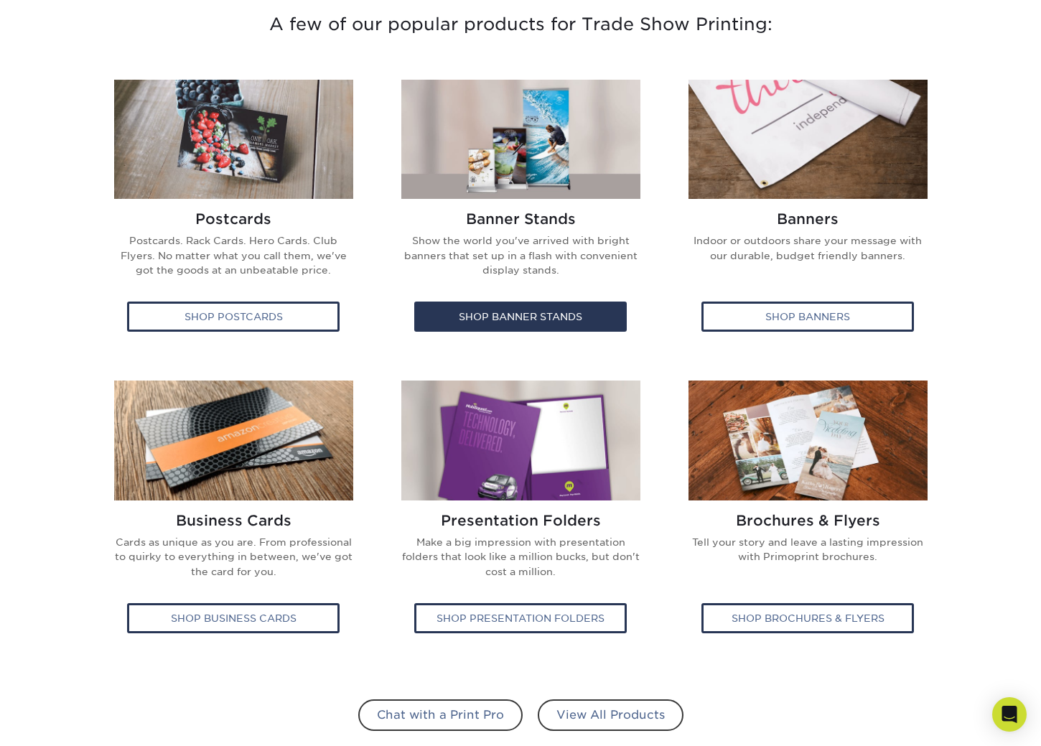
scroll to position [500, 0]
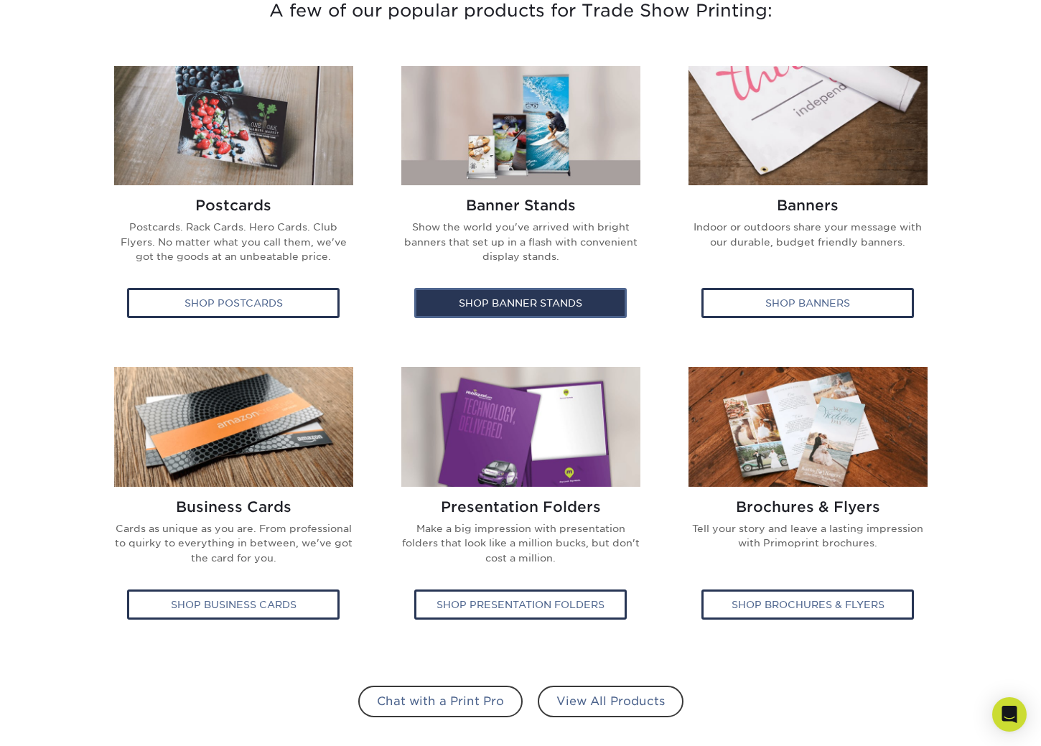
click at [555, 309] on div "Shop Banner Stands" at bounding box center [520, 303] width 213 height 30
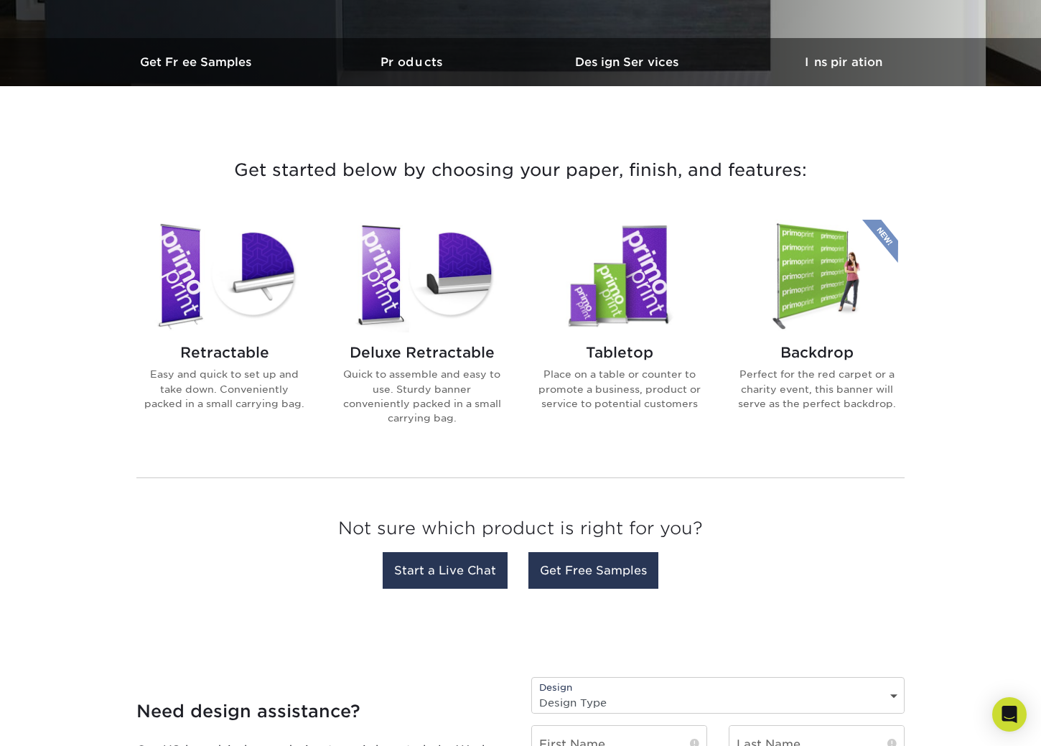
scroll to position [426, 0]
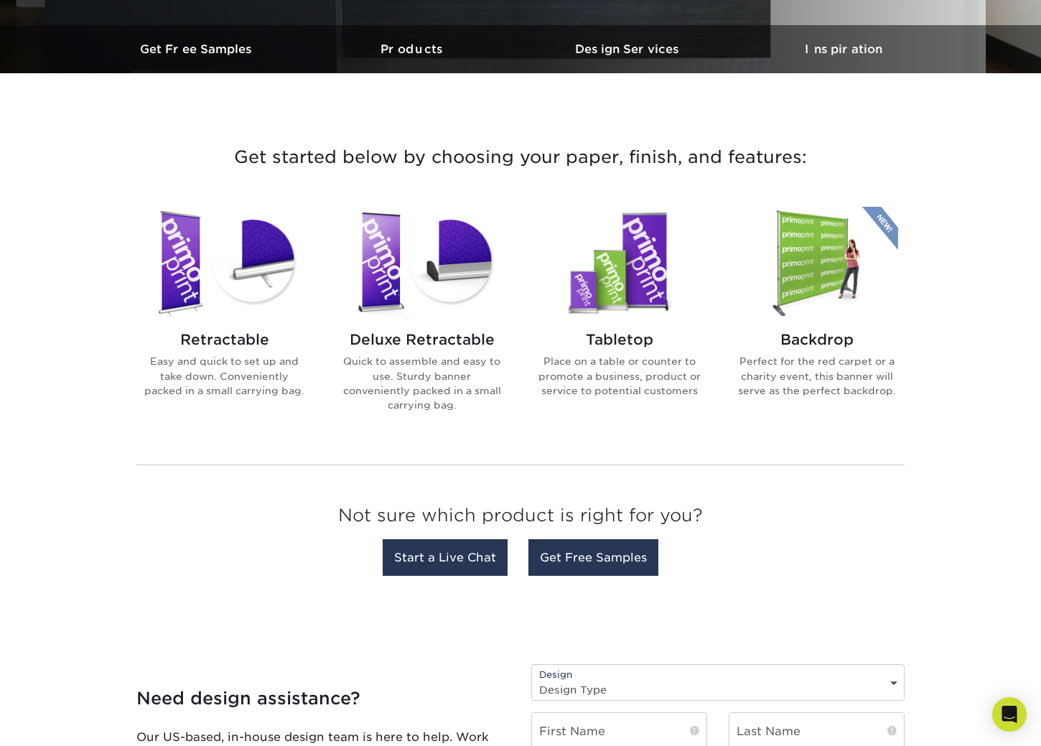
click at [816, 285] on img at bounding box center [816, 263] width 163 height 113
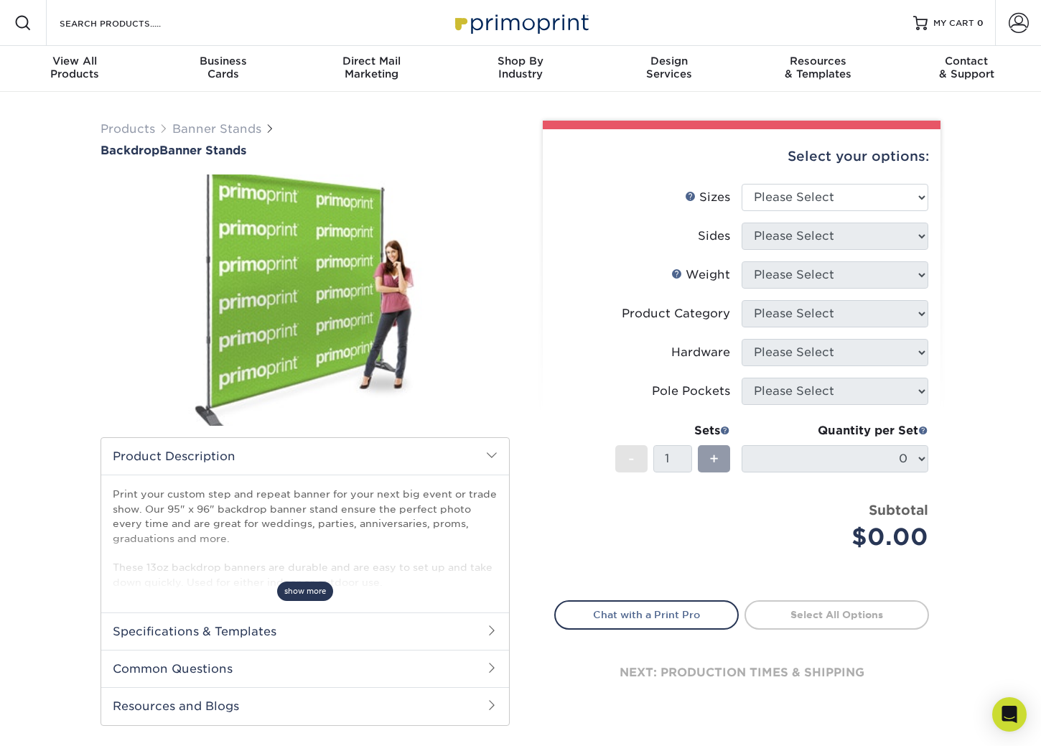
click at [311, 595] on span "show more" at bounding box center [305, 591] width 56 height 19
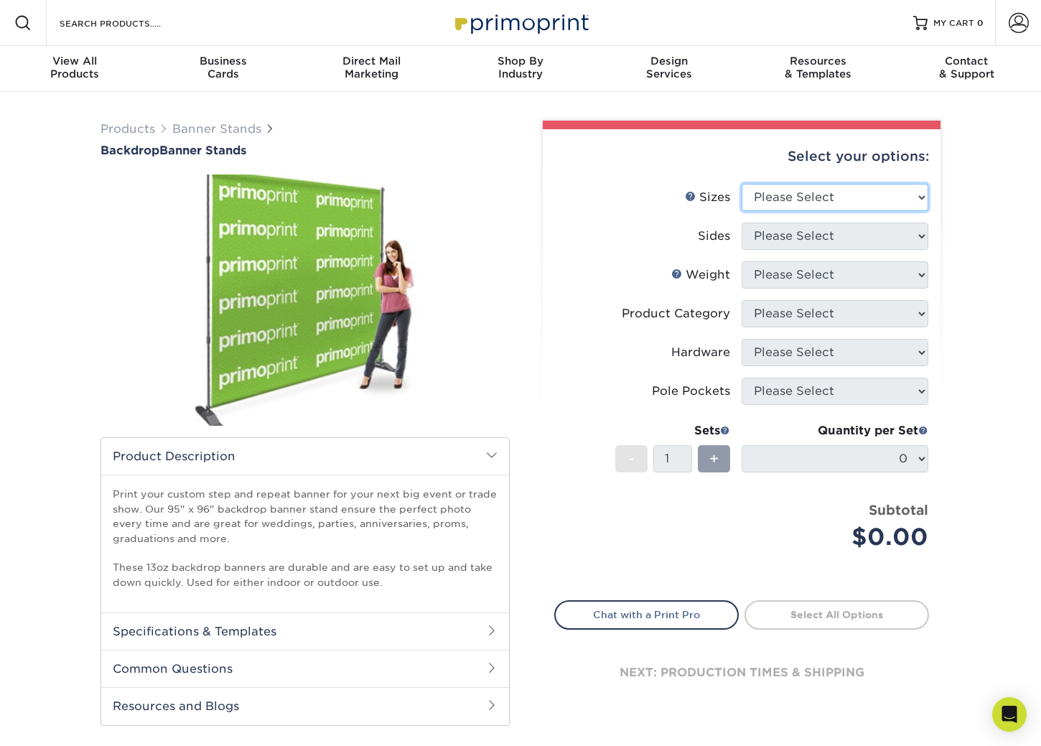
click at [928, 191] on select "Please Select 95" x 96"" at bounding box center [835, 197] width 187 height 27
select select "95.00x96.00"
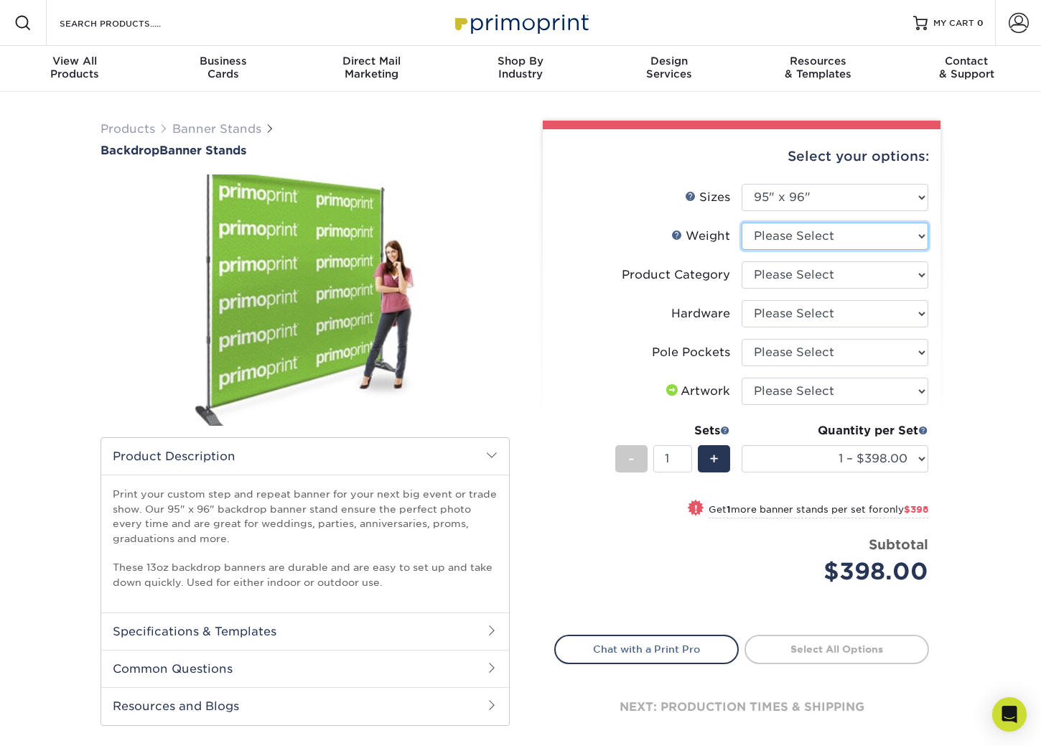
click at [896, 234] on select "Please Select 13OZOUTDOOR" at bounding box center [835, 236] width 187 height 27
select select "13OZOUTDOOR"
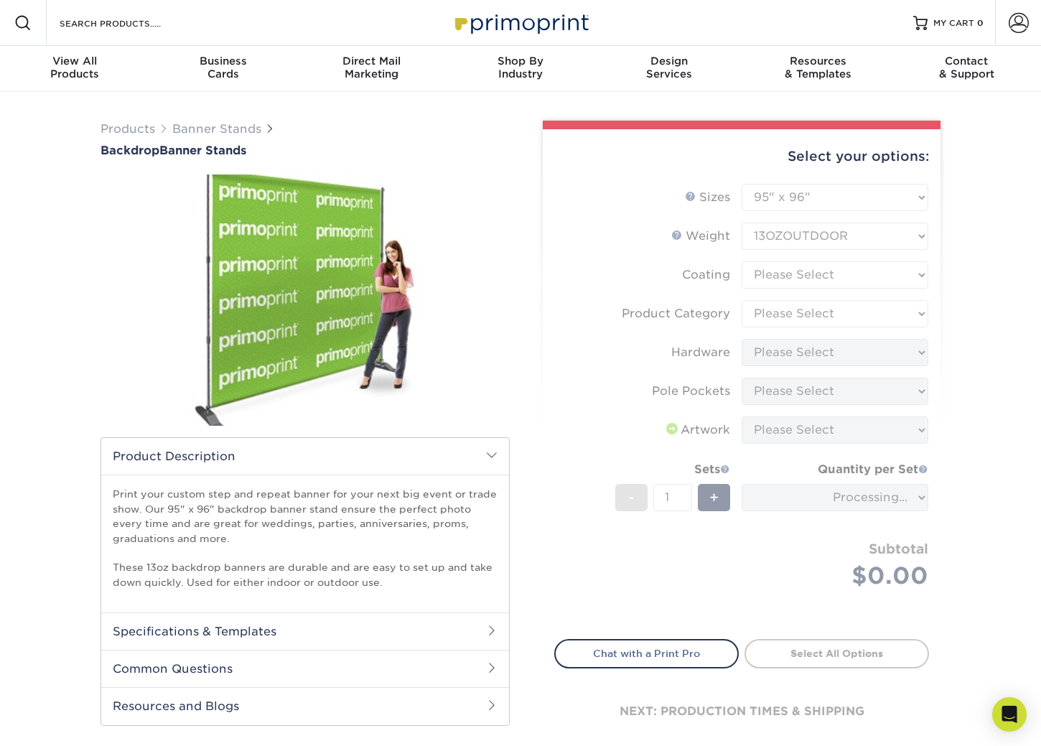
click at [884, 275] on form "Sizes Help Sizes Please Select 95" x 96" Sides Please Select Coating -" at bounding box center [741, 403] width 375 height 439
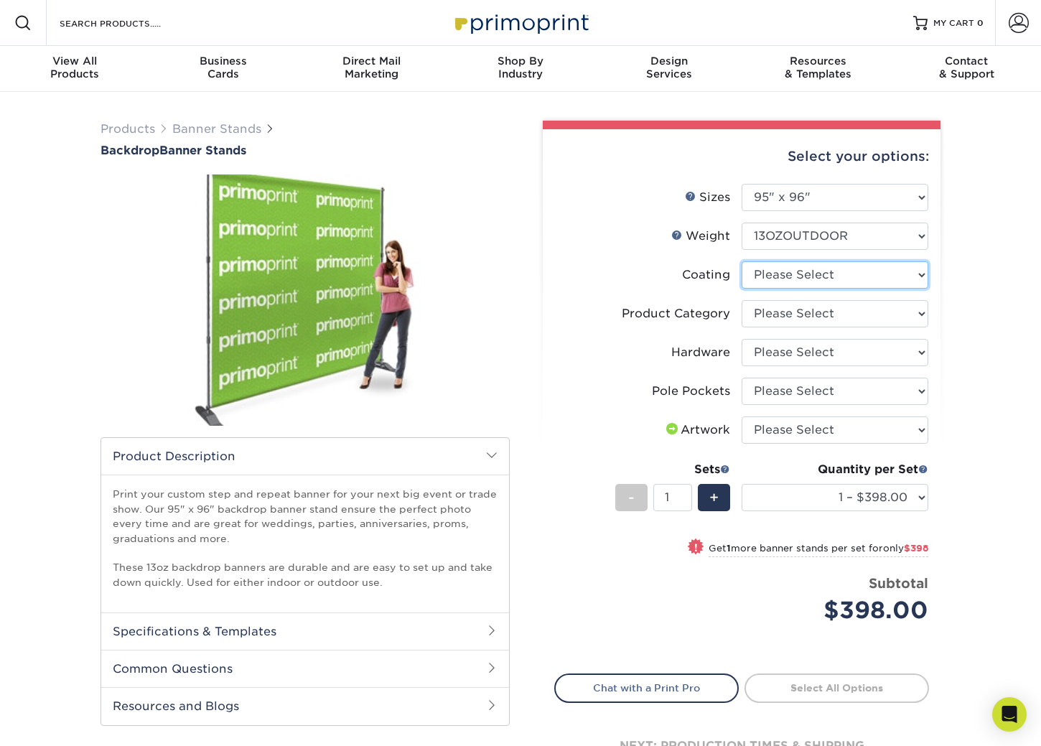
click at [884, 275] on select at bounding box center [835, 274] width 187 height 27
select select "3e7618de-abca-4bda-9f97-8b9129e913d8"
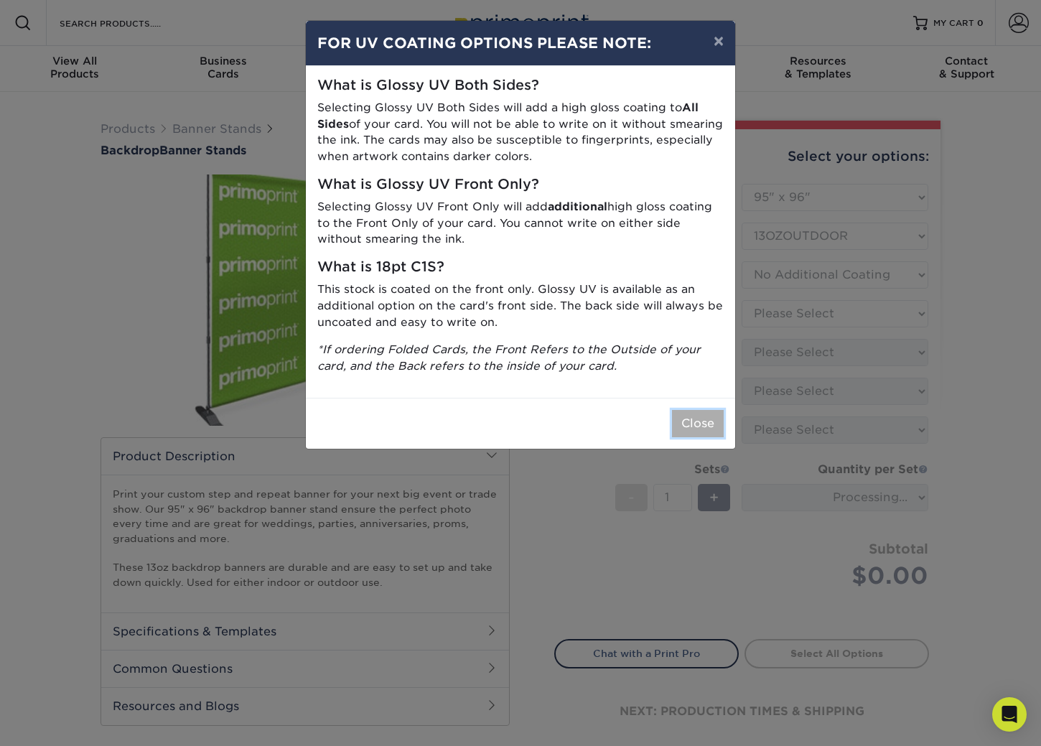
drag, startPoint x: 690, startPoint y: 423, endPoint x: 704, endPoint y: 409, distance: 19.3
click at [689, 423] on button "Close" at bounding box center [698, 423] width 52 height 27
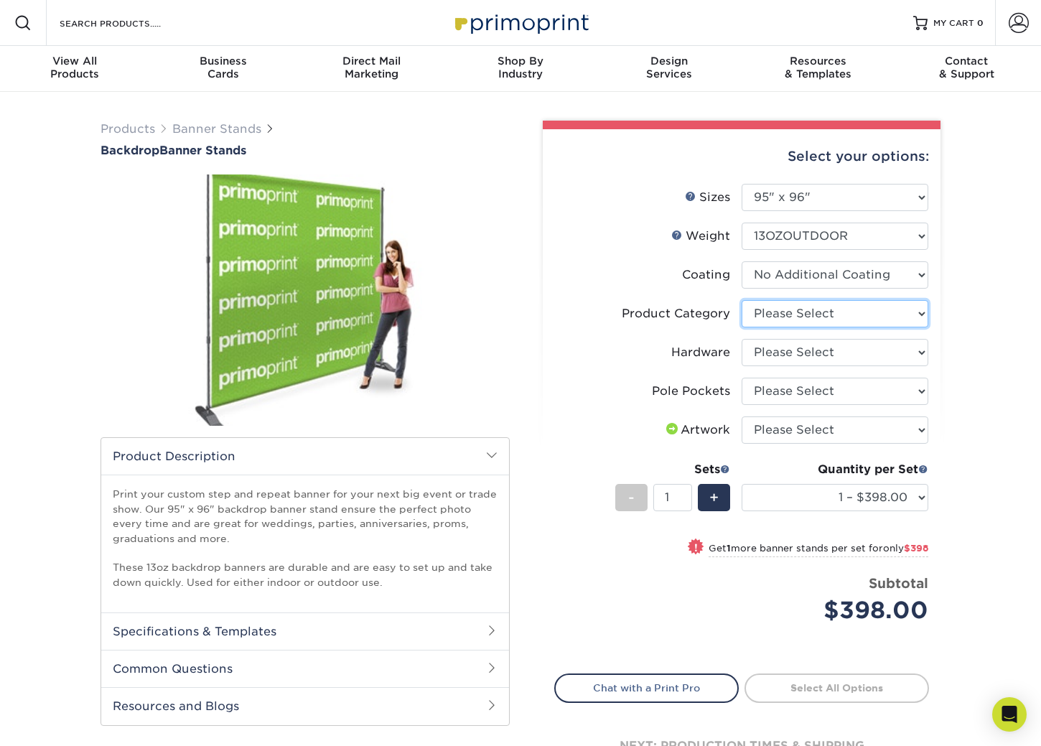
click at [878, 322] on select "Please Select Telescopic Backdrop Banner Stand" at bounding box center [835, 313] width 187 height 27
select select "dd620365-e357-481f-93a7-5e6da52d70ae"
click at [867, 355] on select "Please Select 8 x 10 Telescopic Banner Stand" at bounding box center [835, 352] width 187 height 27
select select "7ca14034-260e-47f9-a351-e340005115ac"
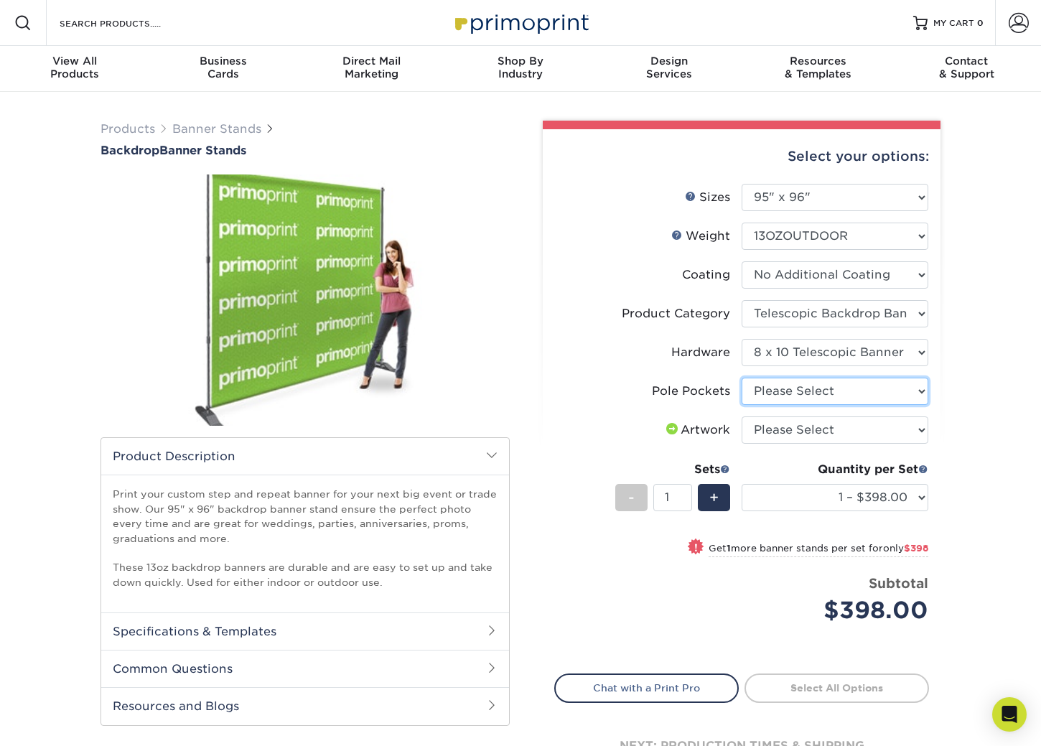
click at [864, 396] on select "Please Select Pole Pocket - 4 in. Top and Bottom" at bounding box center [835, 391] width 187 height 27
select select "0a2beae5-7fa6-47ab-a572-f062aca13b30"
click at [886, 431] on select "Please Select I will upload files I need a design - $50" at bounding box center [835, 429] width 187 height 27
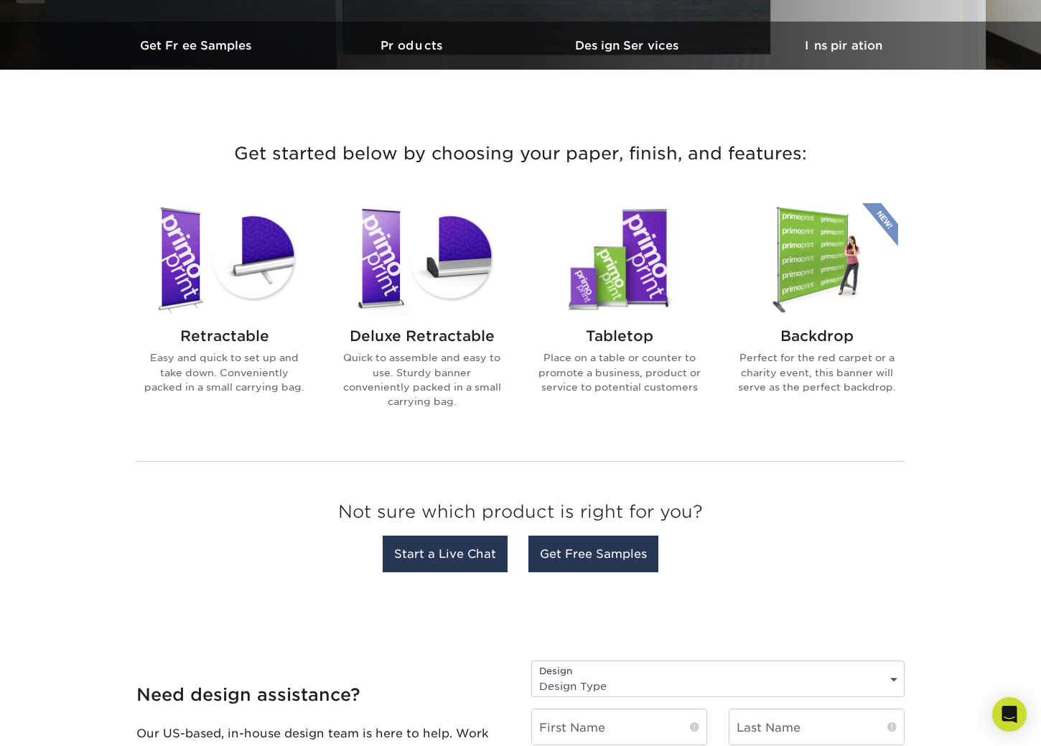
scroll to position [429, 0]
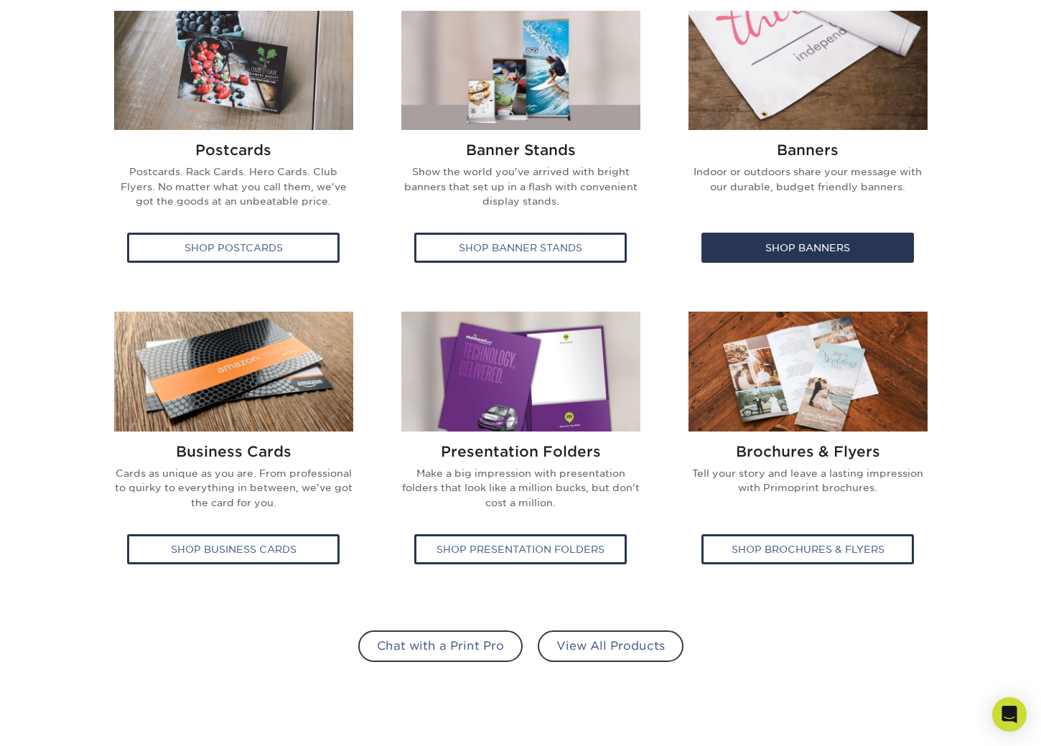
scroll to position [538, 0]
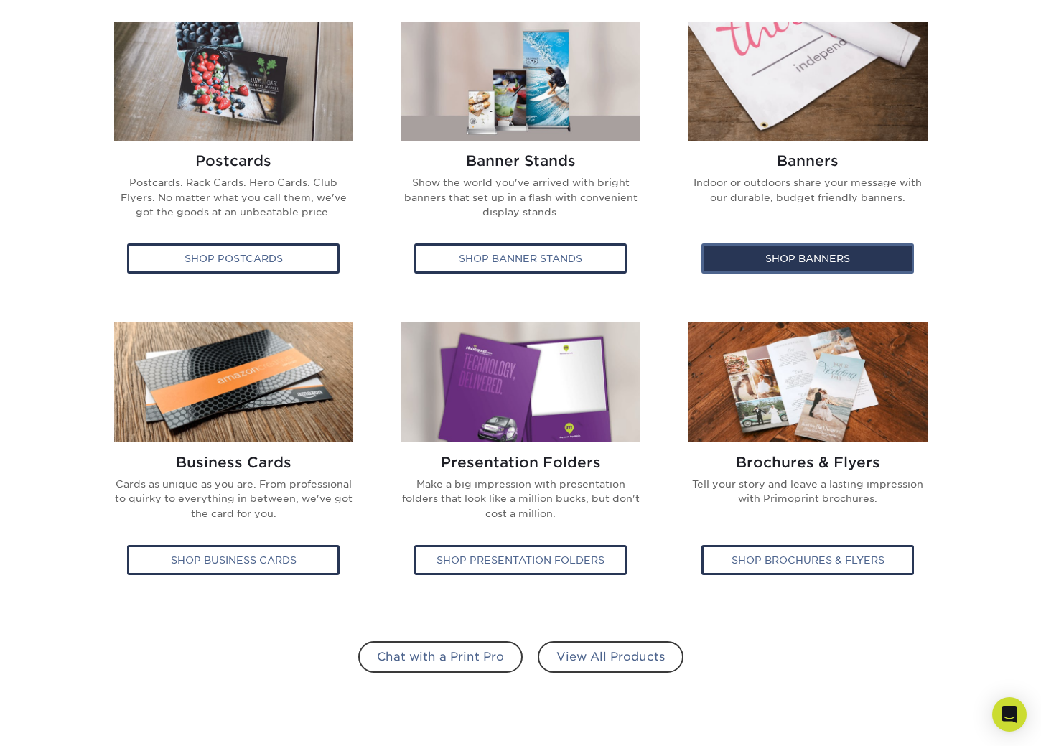
click at [783, 247] on div "Shop Banners" at bounding box center [807, 258] width 213 height 30
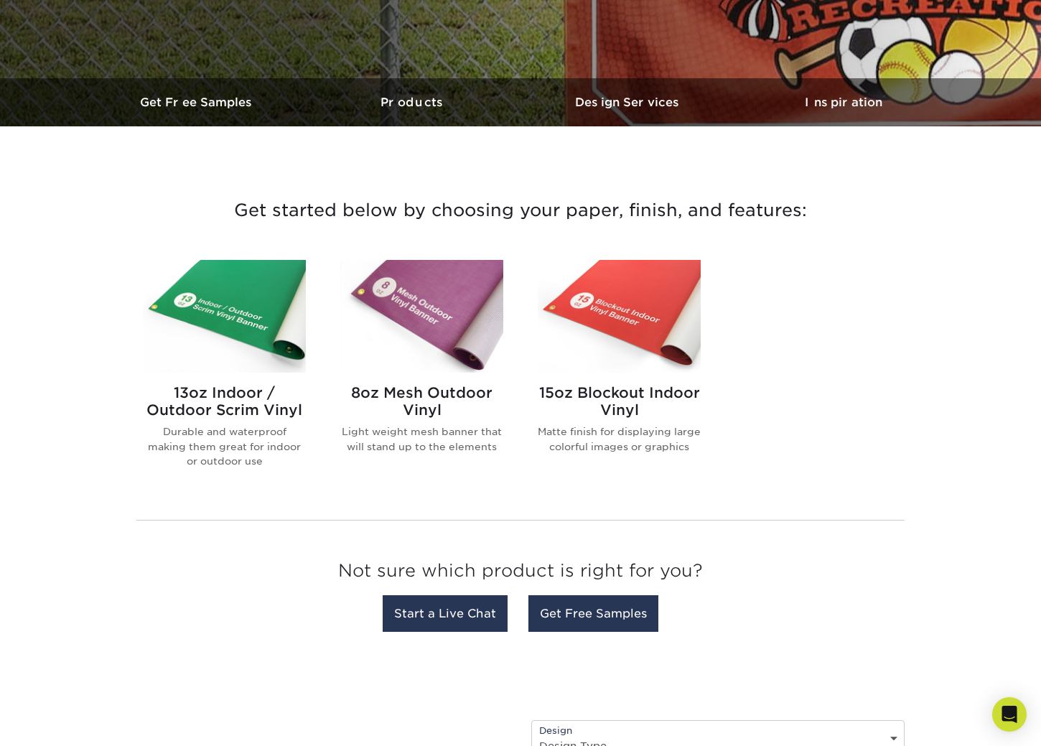
scroll to position [382, 0]
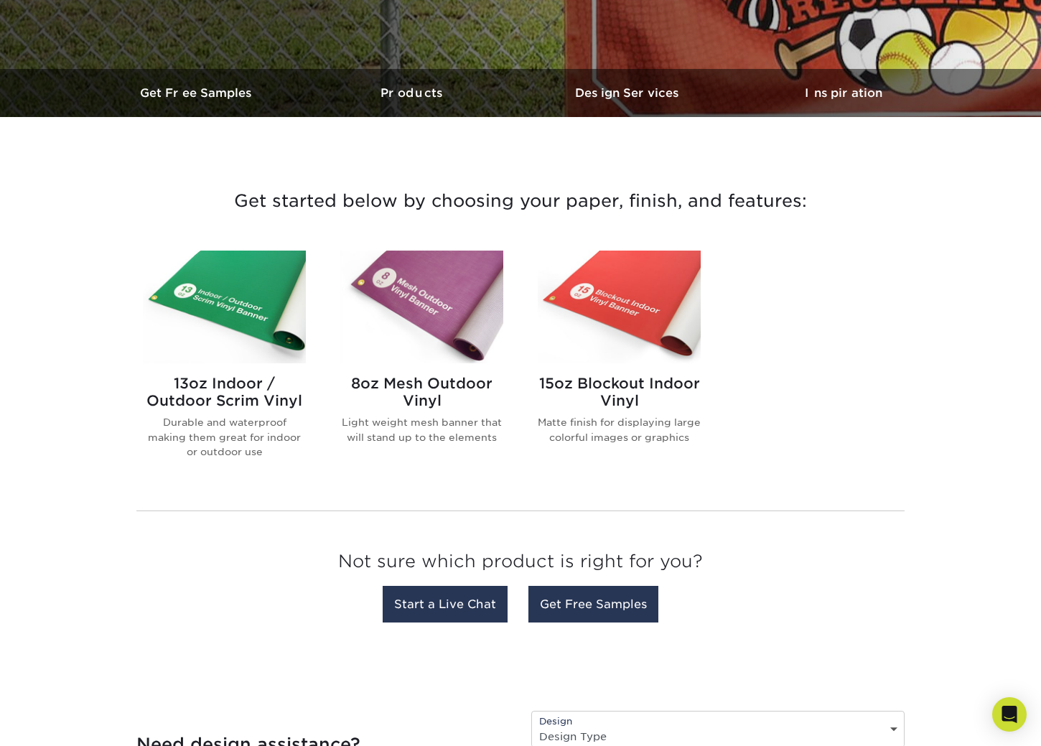
click at [223, 343] on img at bounding box center [224, 307] width 163 height 113
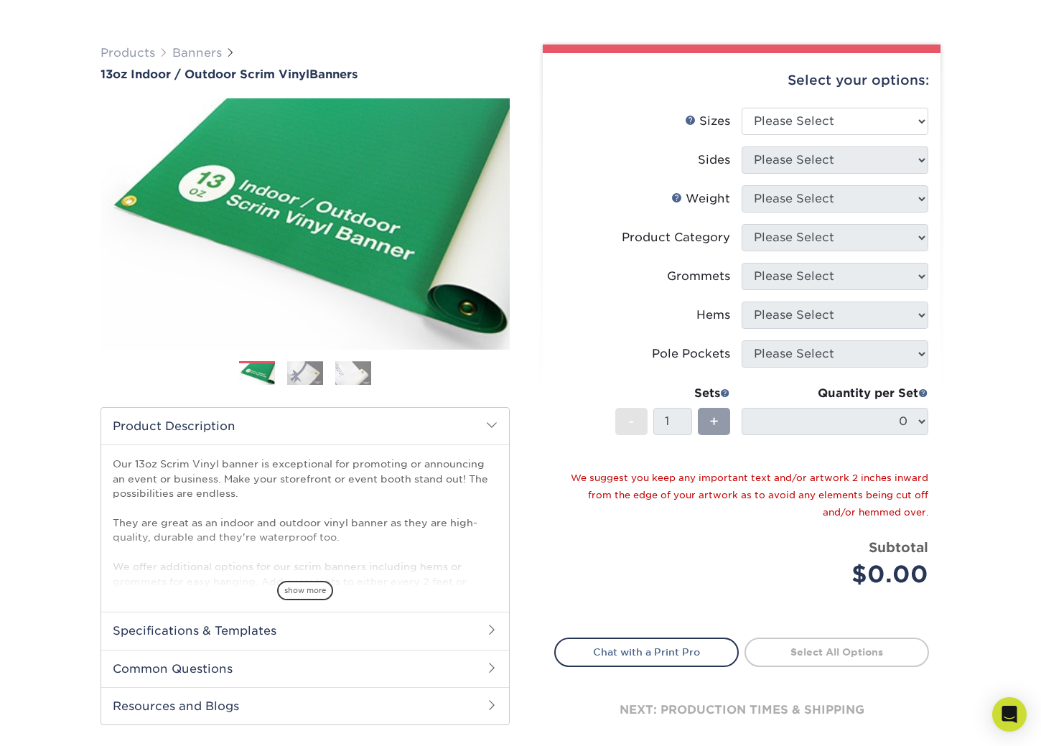
click at [312, 375] on img at bounding box center [305, 373] width 36 height 24
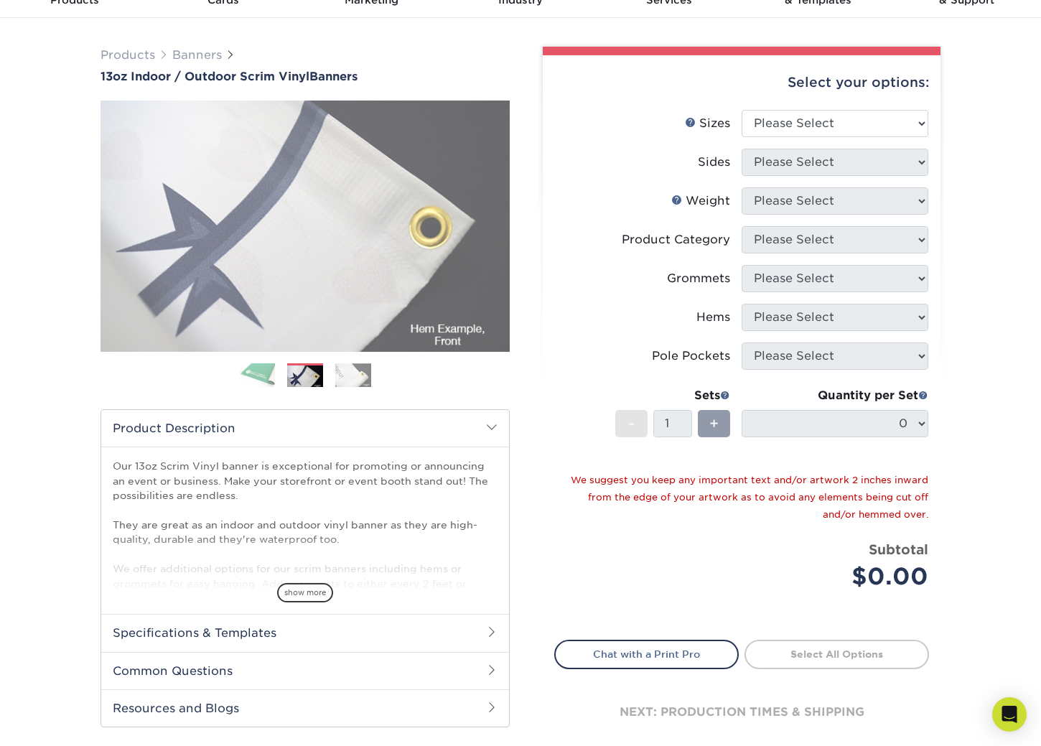
scroll to position [73, 0]
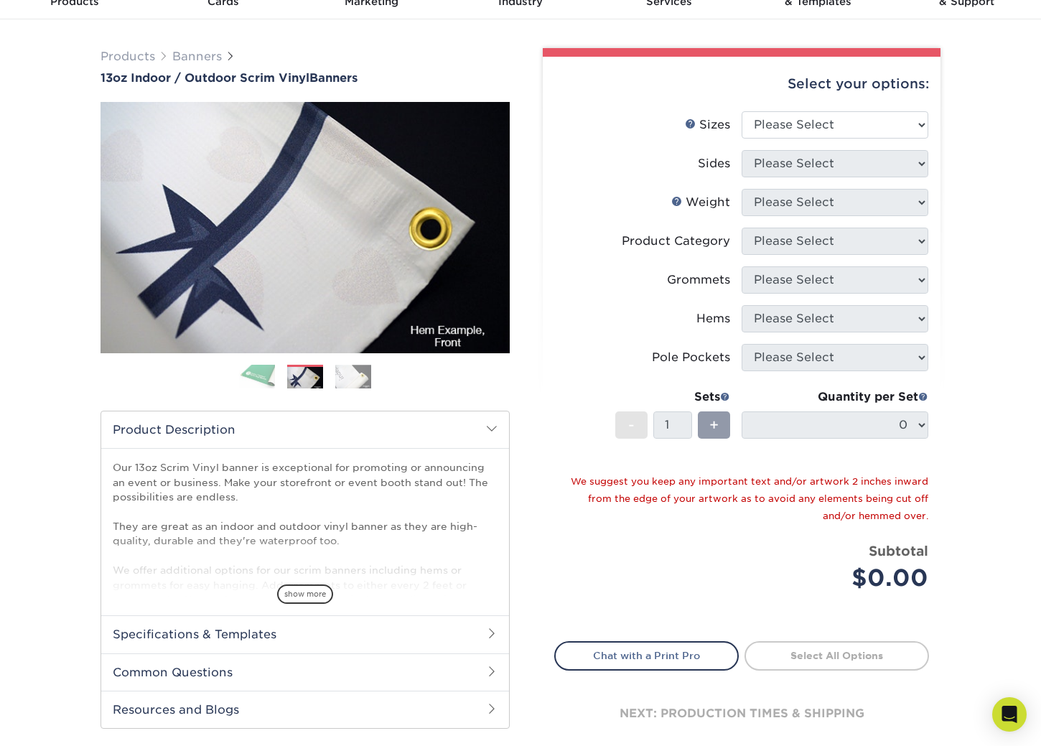
click at [343, 375] on img at bounding box center [353, 377] width 36 height 24
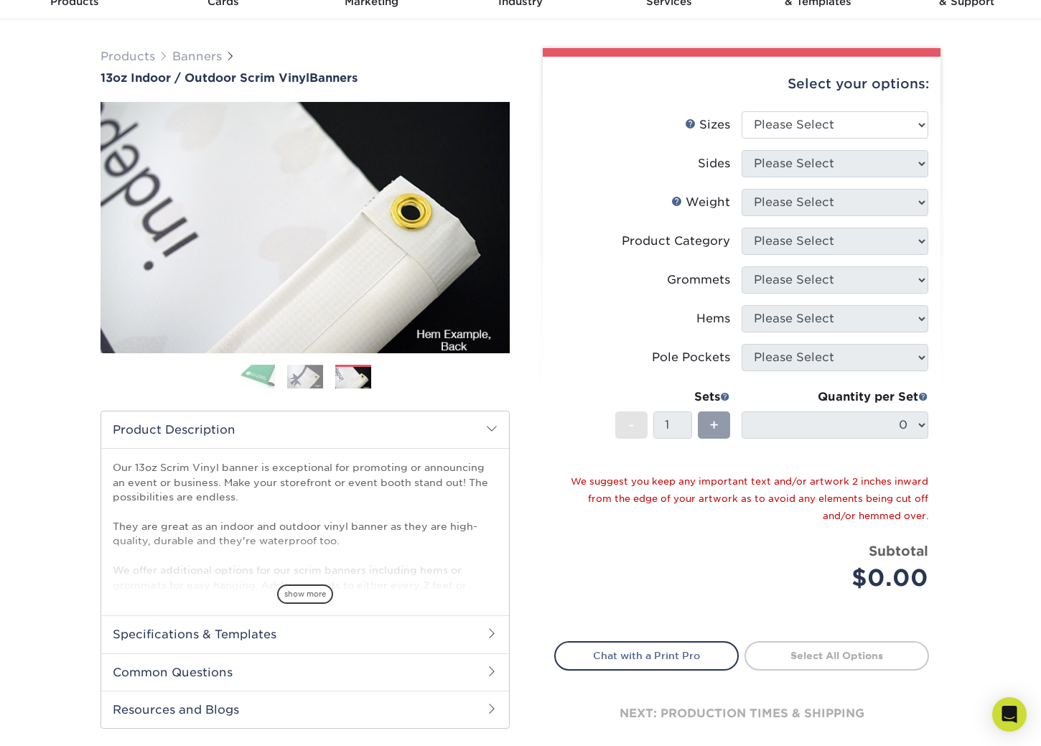
click at [267, 377] on img at bounding box center [257, 376] width 36 height 25
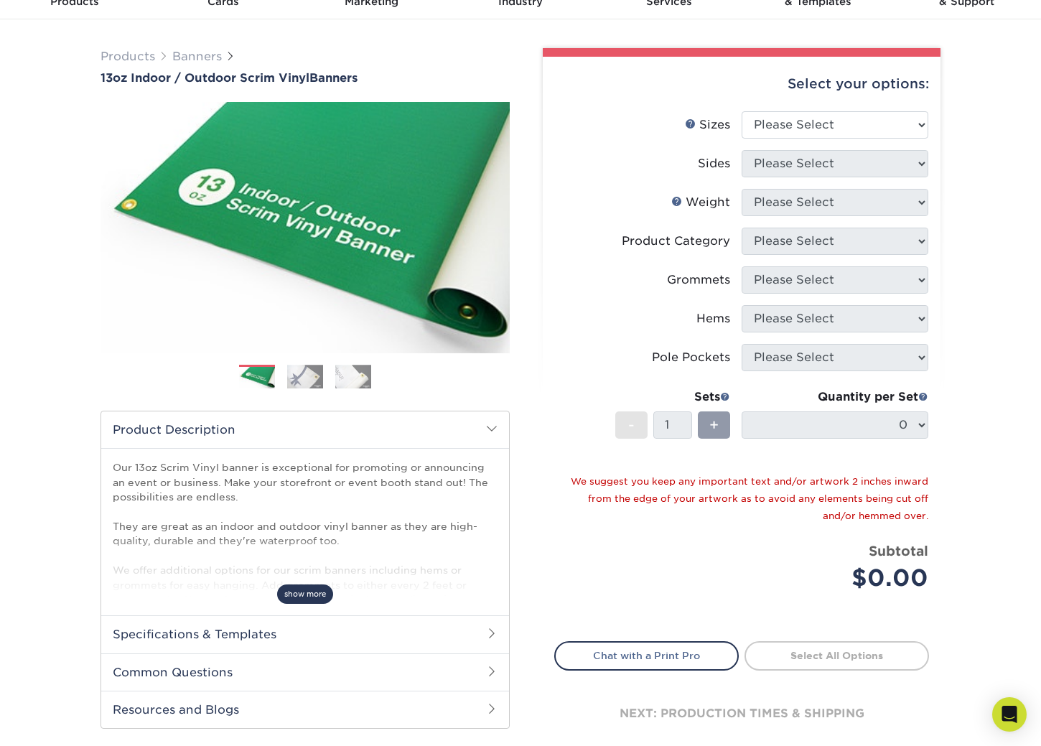
click at [317, 602] on span "show more" at bounding box center [305, 593] width 56 height 19
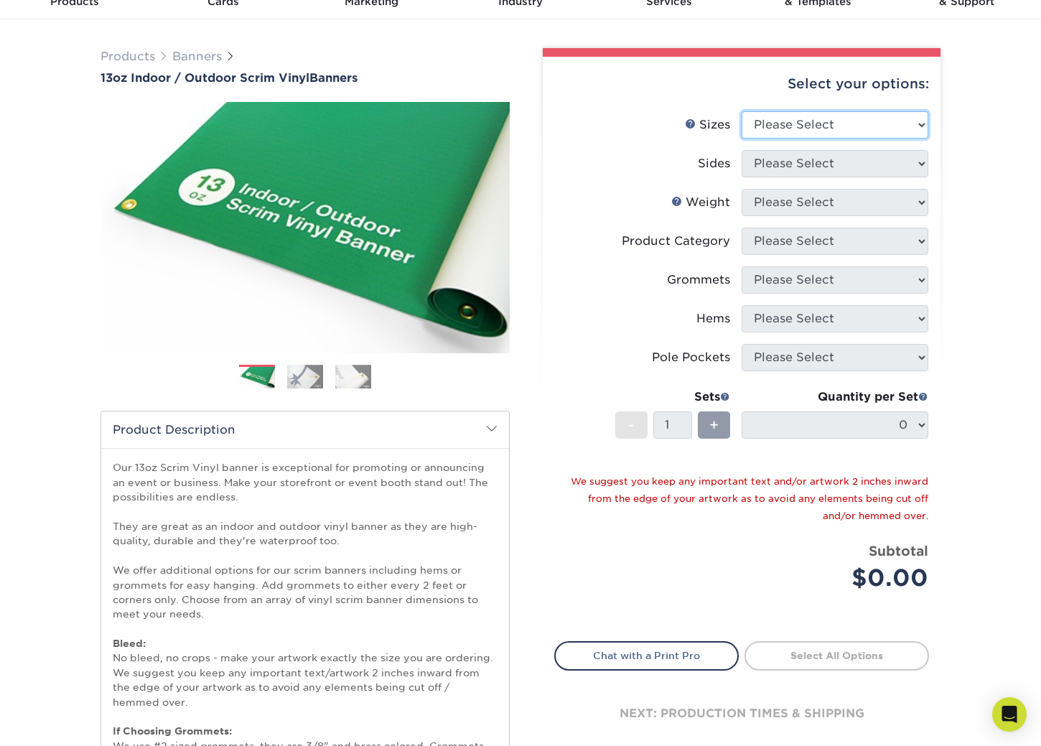
click at [904, 124] on select "Please Select 24" x 36" 24" x 48" 36" x 48" 36" x 60" 36" x 72" 36" x 96" 36" x…" at bounding box center [835, 124] width 187 height 27
select select "24.00x36.00"
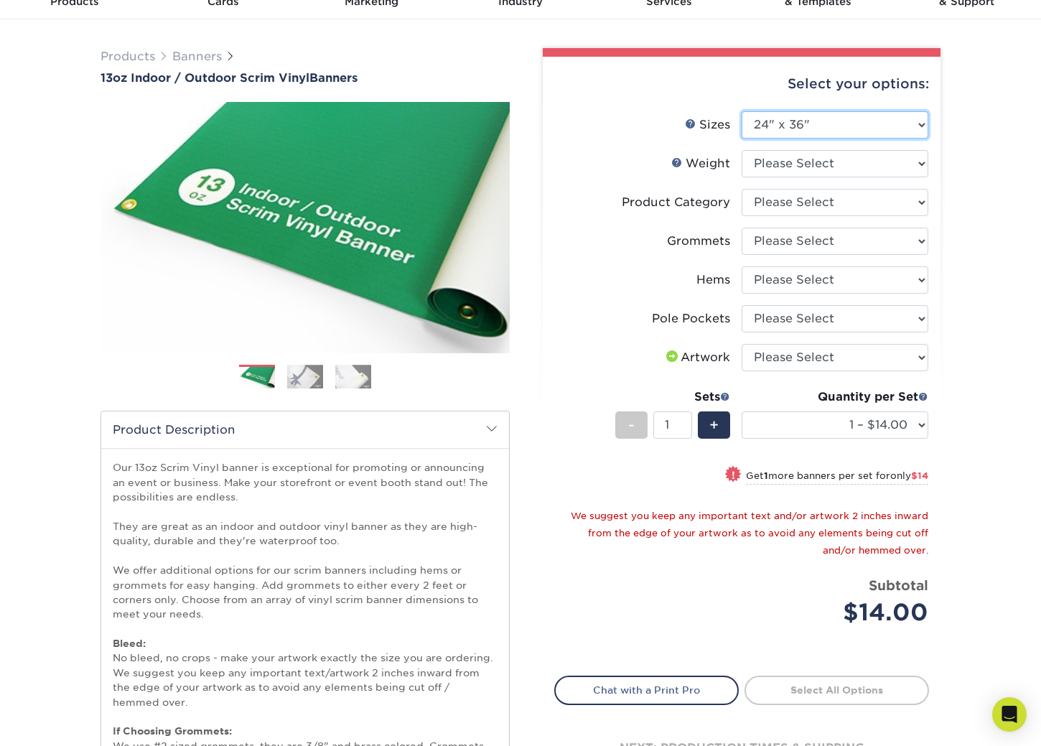
click at [886, 123] on select "Please Select 24" x 36" 24" x 48" 36" x 48" 36" x 60" 36" x 72" 36" x 96" 36" x…" at bounding box center [835, 124] width 187 height 27
click at [862, 281] on select "Please Select No Hems/Pole Pockets Yes, Hems Top and Bottom Only Yes, Hems All …" at bounding box center [835, 279] width 187 height 27
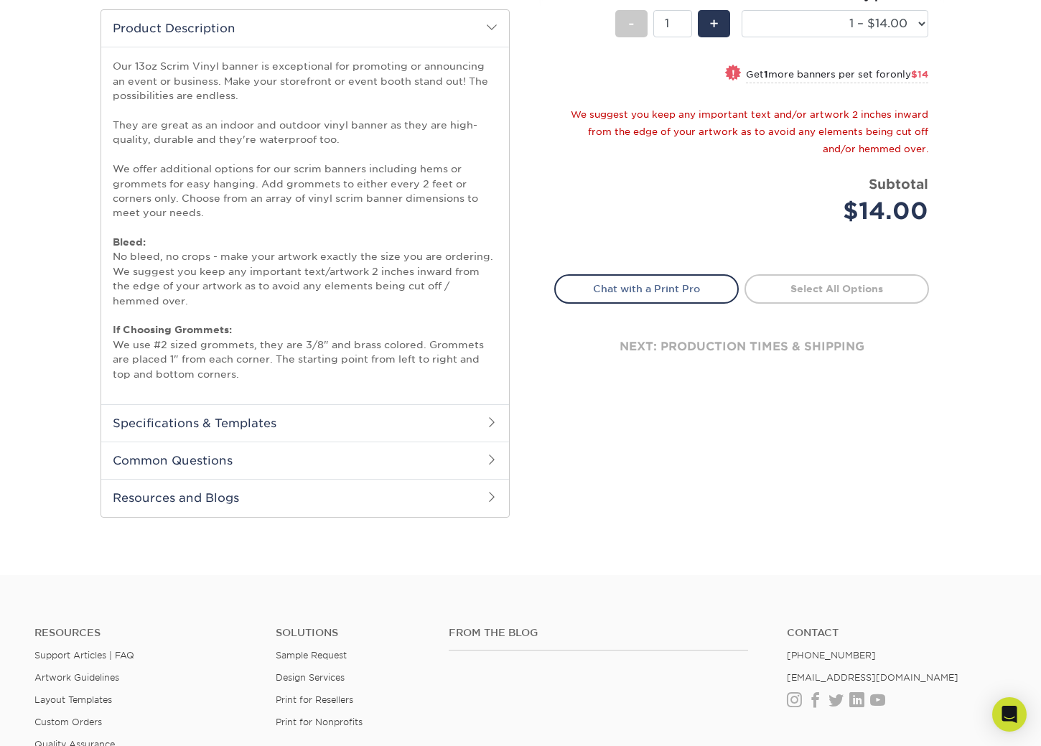
scroll to position [722, 0]
